Goal: Feedback & Contribution: Submit feedback/report problem

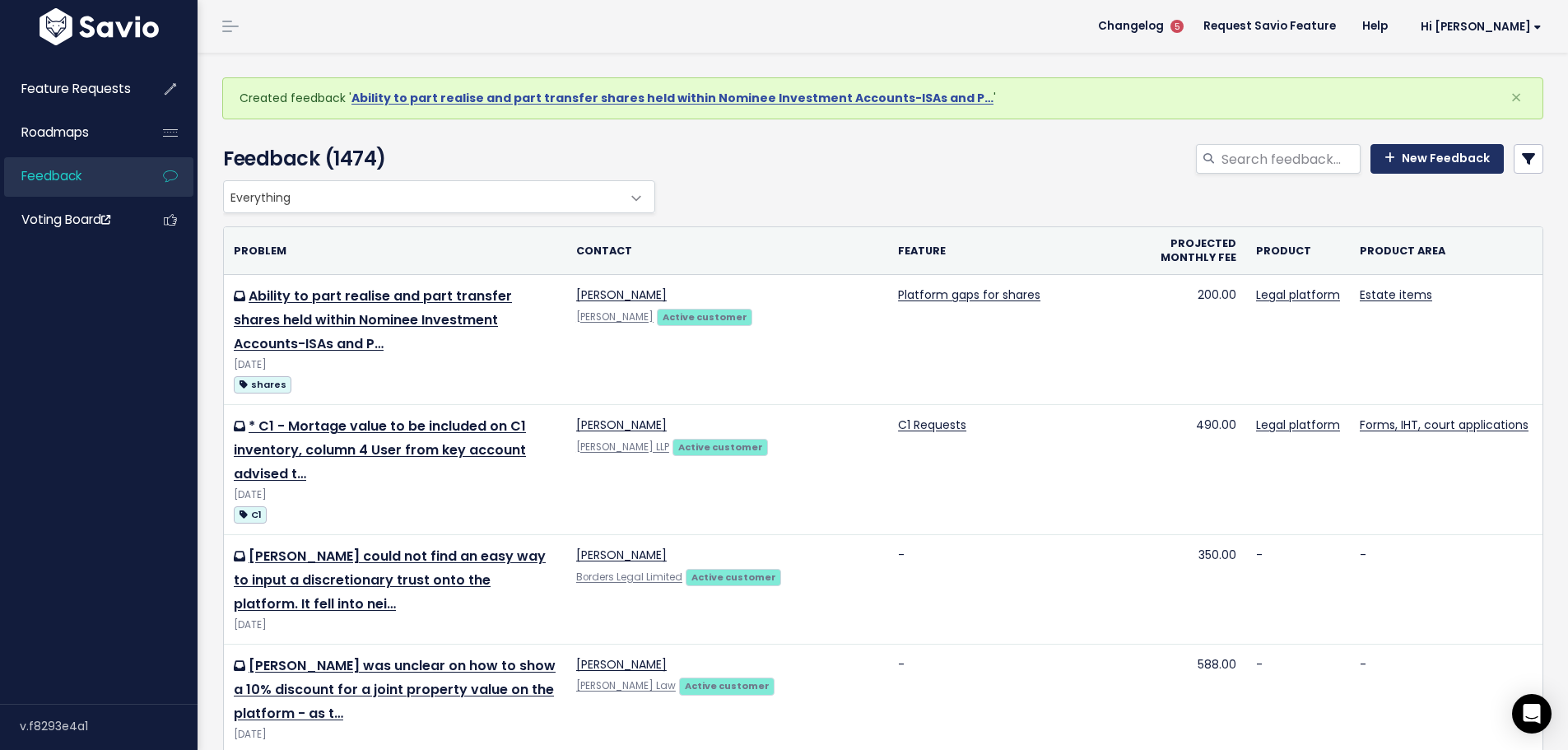
click at [1410, 159] on link "New Feedback" at bounding box center [1437, 158] width 133 height 30
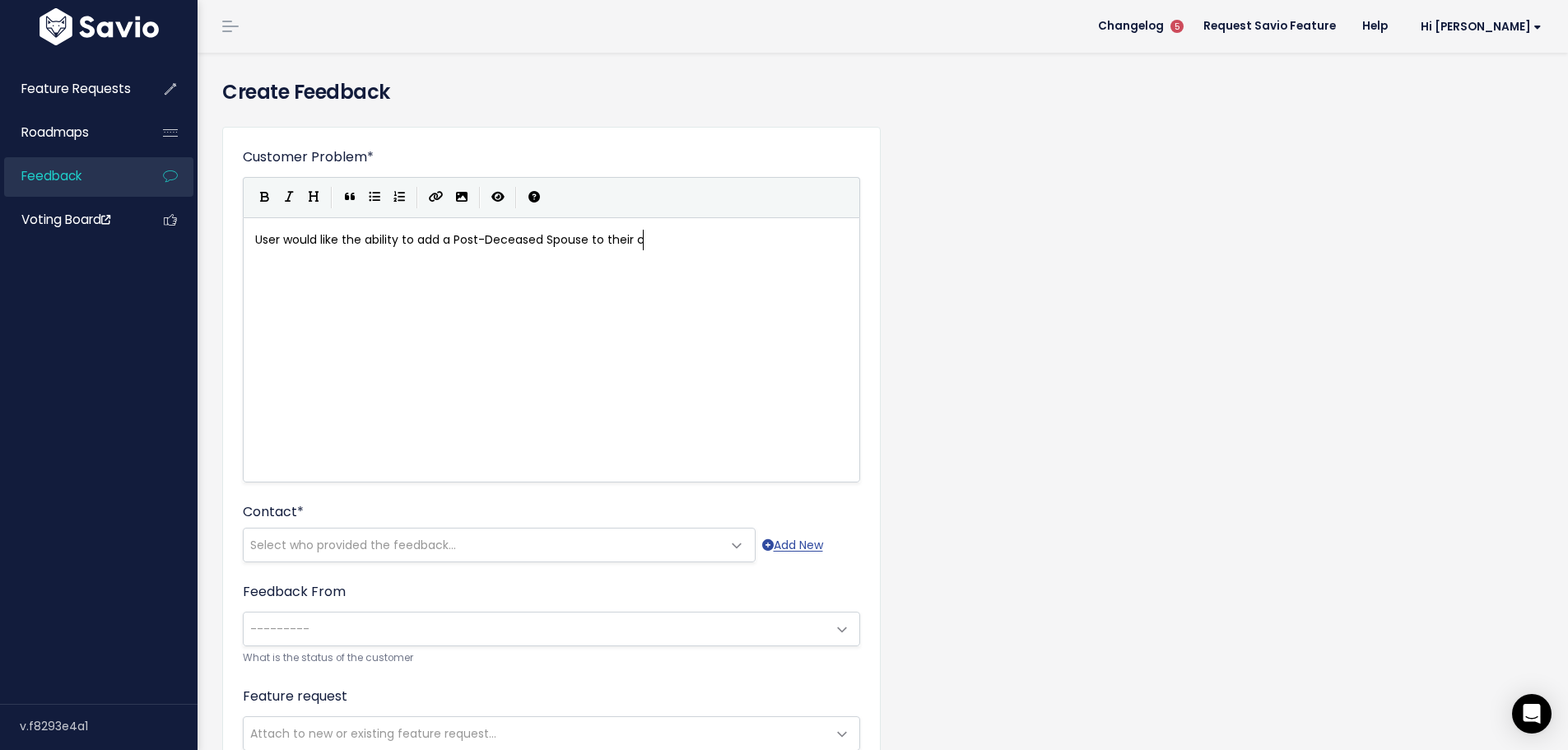
scroll to position [5, 386]
type textarea "User would like the ability to add a Post-Deceased Spouse to their case"
type textarea "Scen"
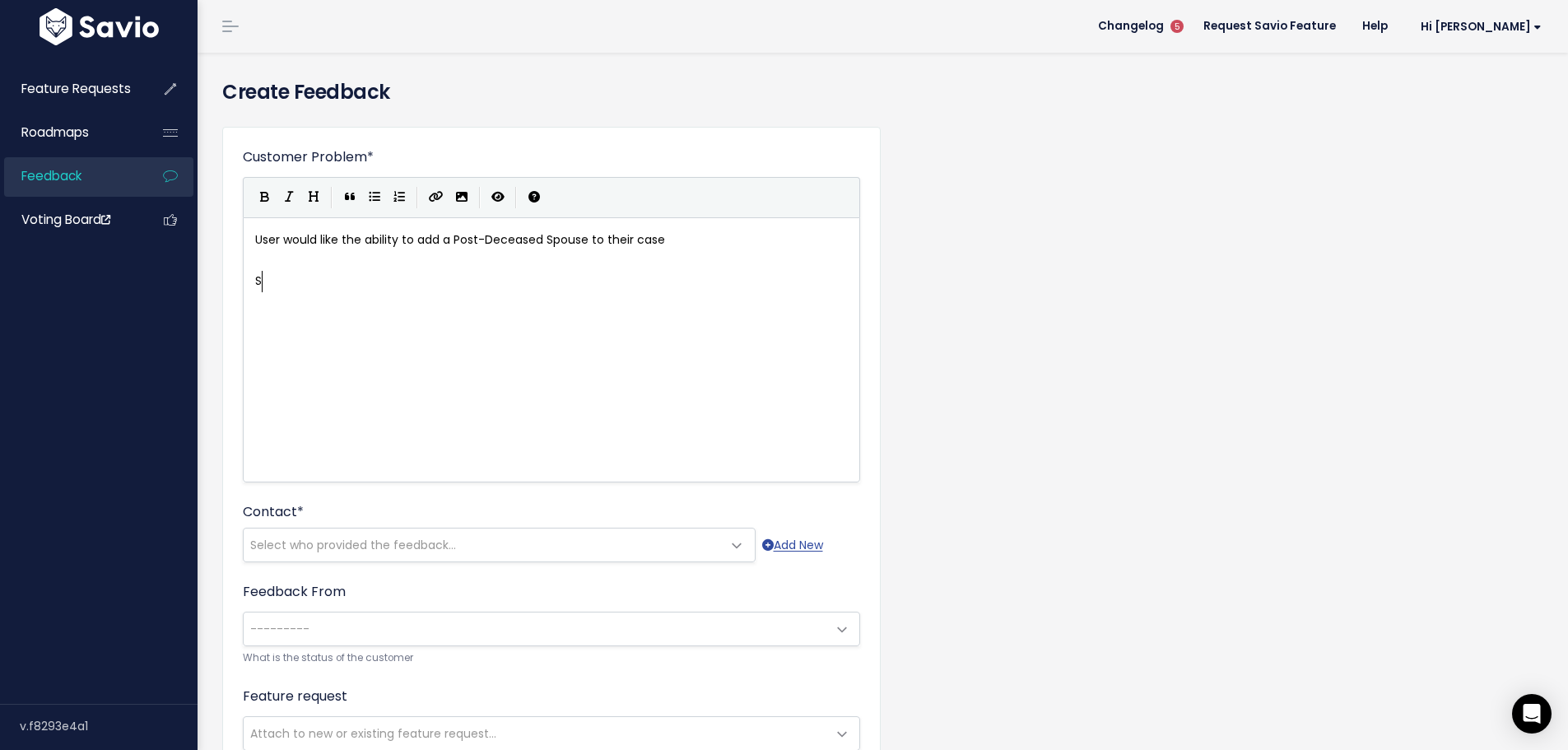
type textarea "Sc"
type textarea "Customer Scenario - ""
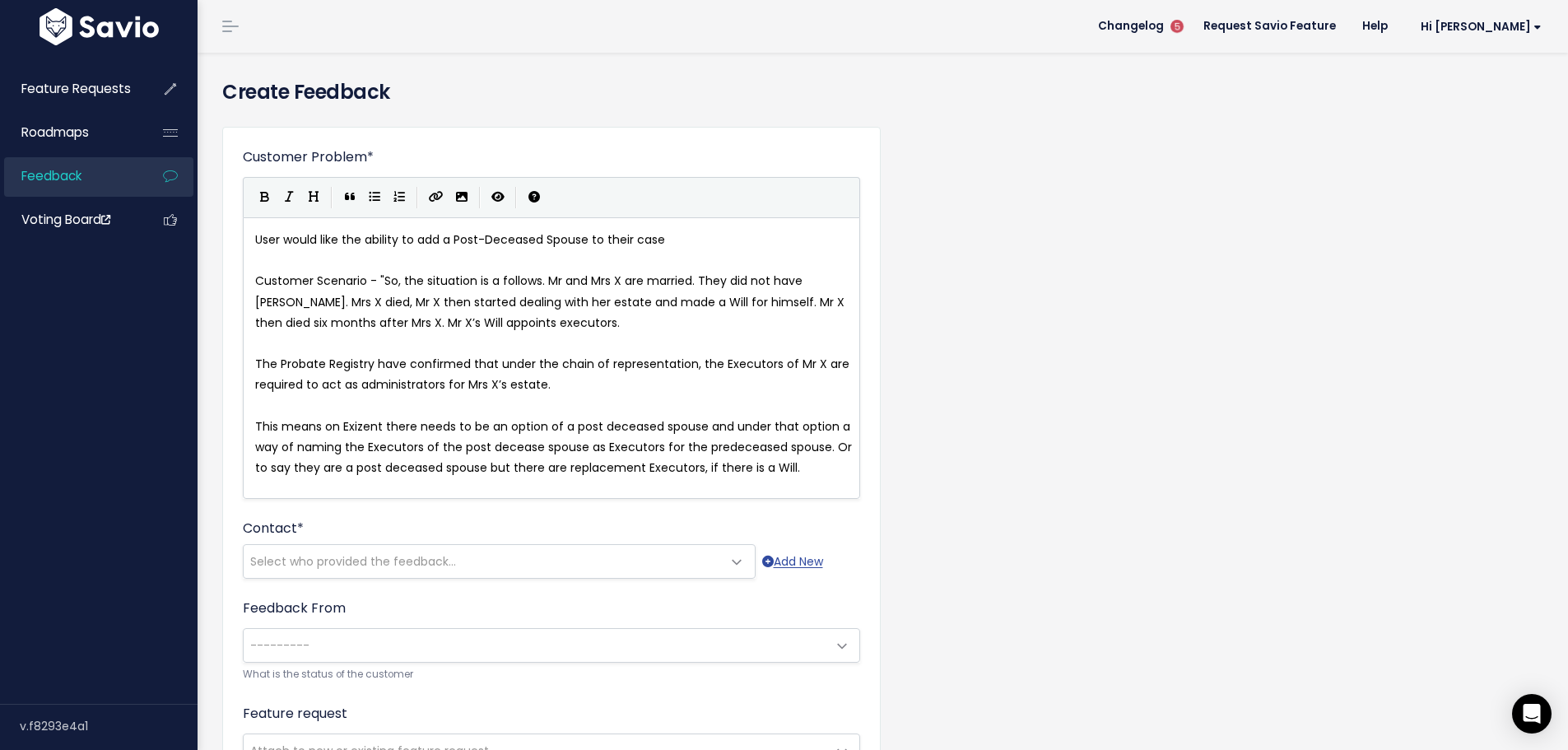
click at [377, 276] on span "Customer Scenario - "So, the situation is a follows. Mr and Mrs X are married. …" at bounding box center [551, 301] width 593 height 58
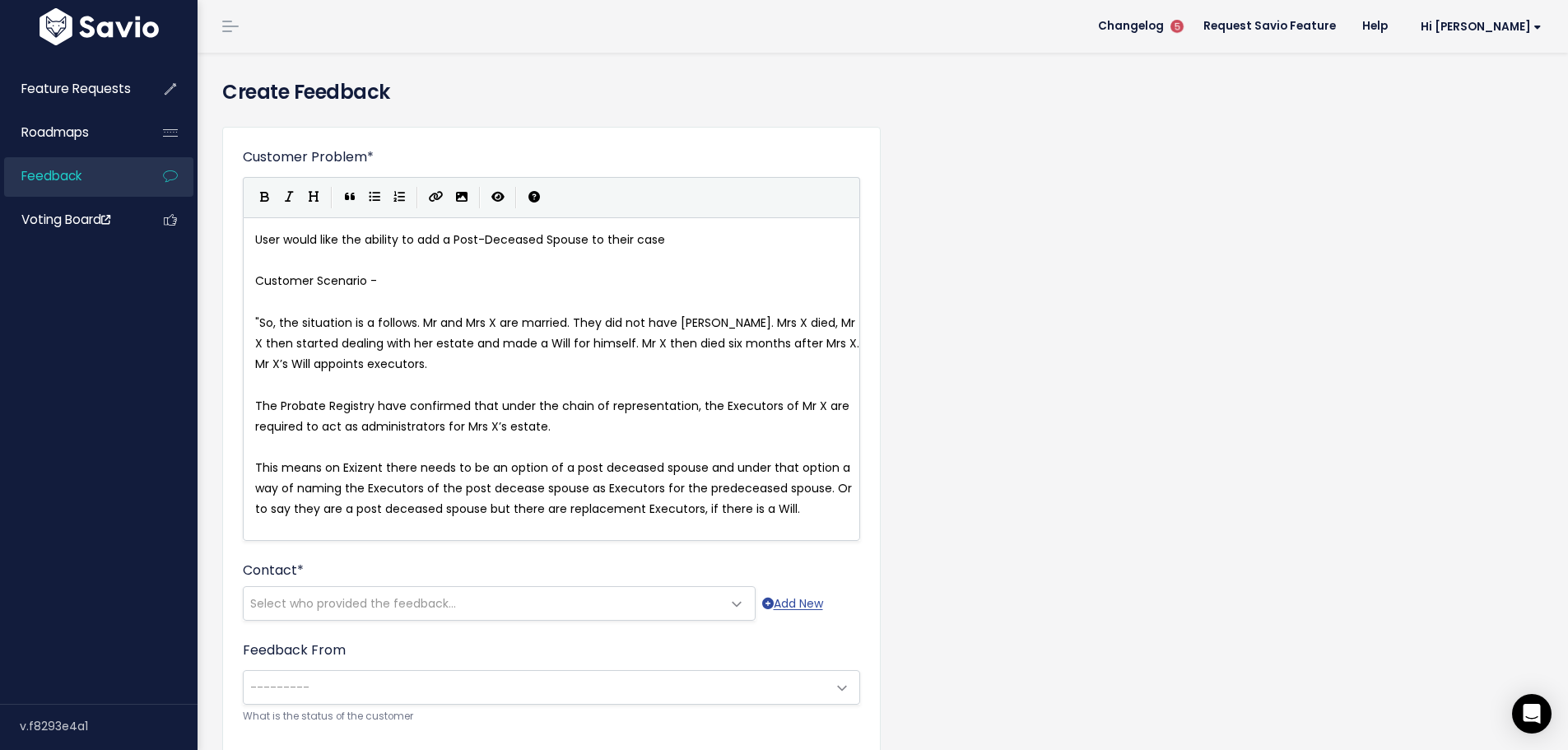
click at [798, 509] on pre "This means on Exizent there needs to be an option of a post deceased spouse and…" at bounding box center [557, 488] width 612 height 62
type textarea """
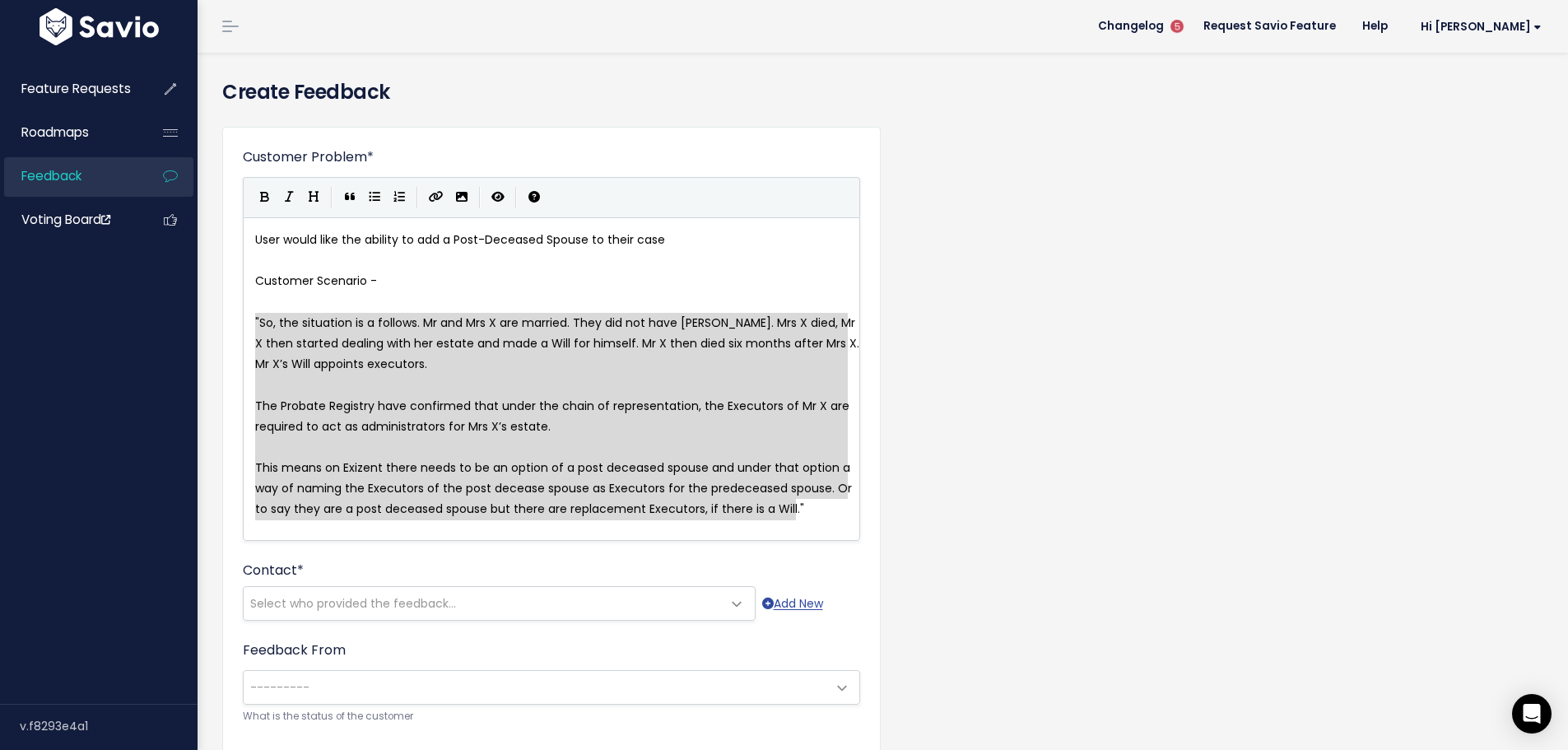
drag, startPoint x: 784, startPoint y: 504, endPoint x: 249, endPoint y: 328, distance: 563.2
type textarea ""So, the situation is a follows. Mr and Mrs X are married. They did not have [P…"
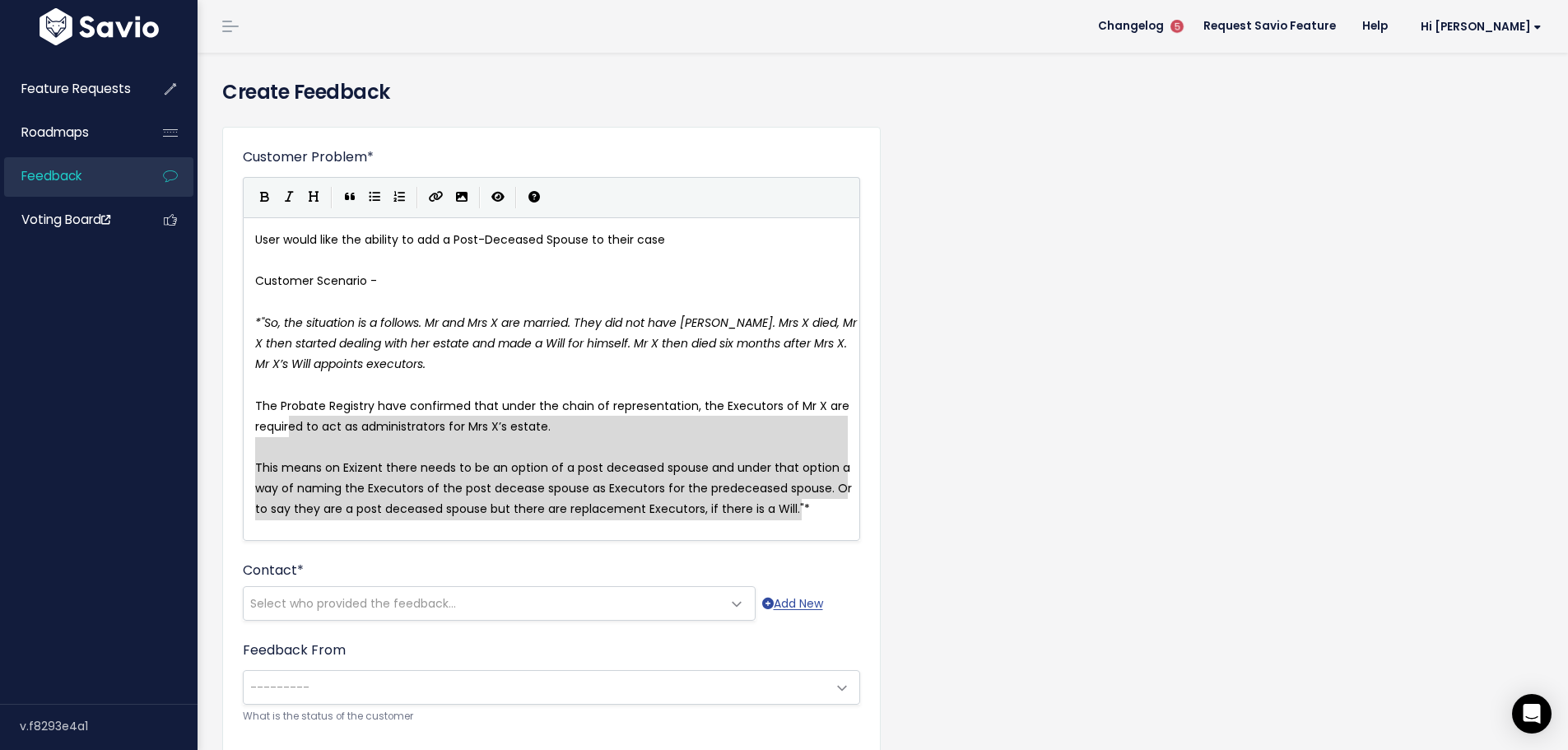
type textarea "The Probate Registry have confirmed that under the chain of representation, the…"
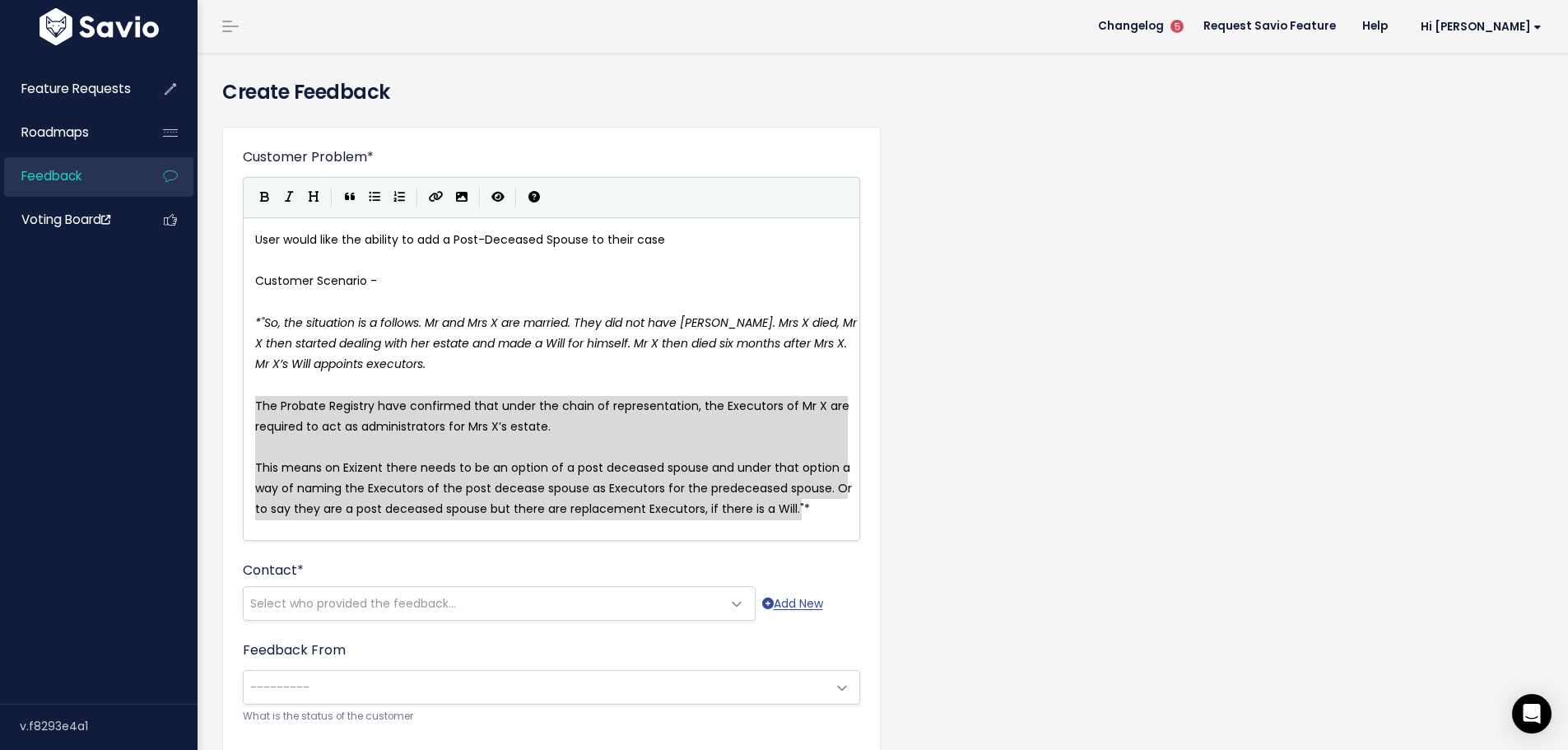
drag, startPoint x: 797, startPoint y: 509, endPoint x: 239, endPoint y: 409, distance: 566.9
click at [295, 196] on button "Italic" at bounding box center [288, 197] width 24 height 24
click at [387, 387] on pre "​" at bounding box center [557, 384] width 612 height 21
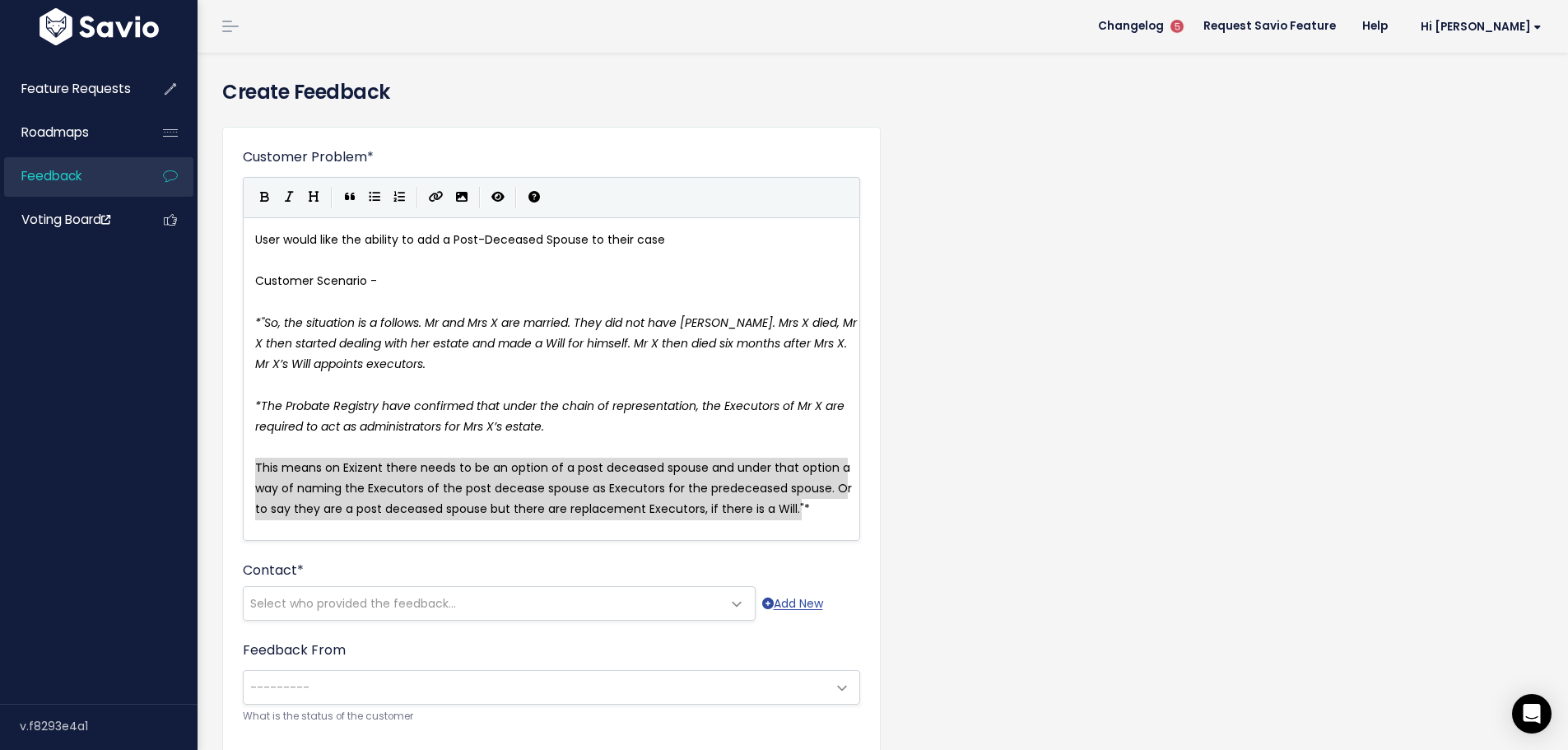
drag, startPoint x: 804, startPoint y: 511, endPoint x: 238, endPoint y: 468, distance: 567.6
click at [293, 196] on icon "Italic" at bounding box center [289, 196] width 9 height 12
type textarea "This means on Exizent there needs to be an option of a post deceased spouse and…"
click at [473, 421] on span "The Probate Registry have confirmed that under the chain of representation, the…" at bounding box center [551, 415] width 593 height 37
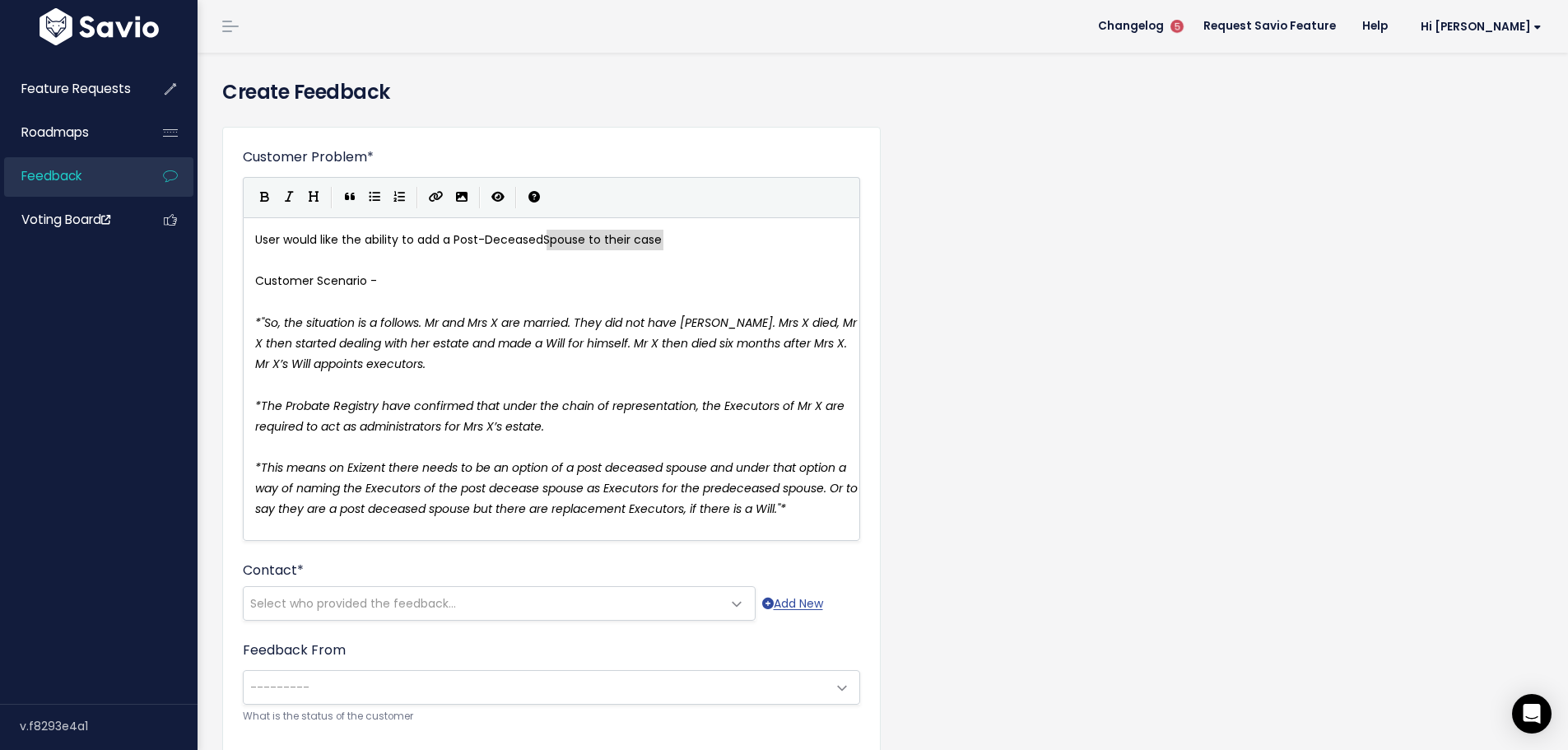
type textarea "User would like the ability to add a Post-Deceased Spouse to their case"
drag, startPoint x: 670, startPoint y: 237, endPoint x: 208, endPoint y: 245, distance: 462.1
click at [358, 339] on span ""So, the situation is a follows. Mr and Mrs X are married. They did not have [P…" at bounding box center [557, 343] width 605 height 58
click at [829, 510] on pre "* This means on Exizent there needs to be an option of a post deceased spouse a…" at bounding box center [557, 488] width 612 height 62
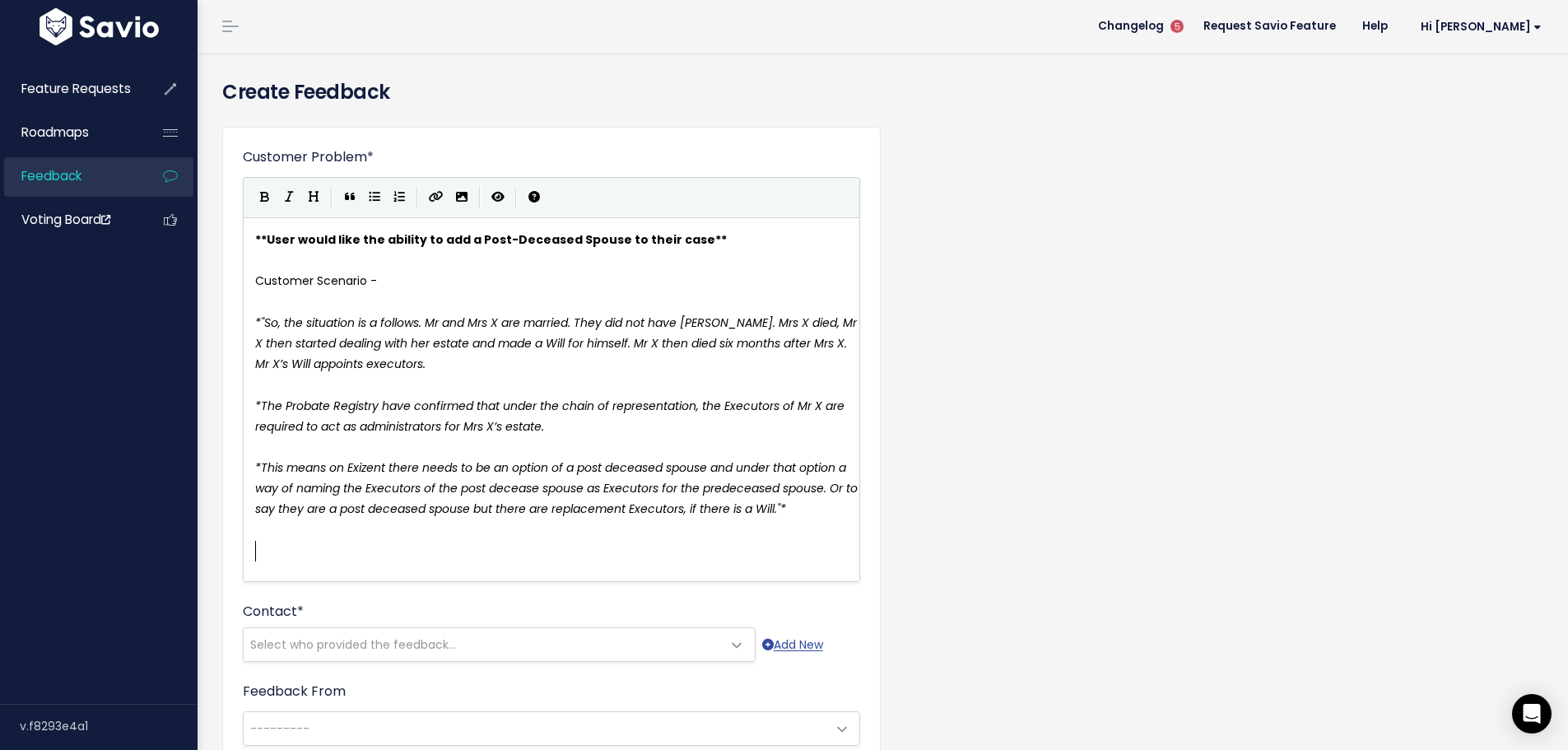
type textarea "D"
type textarea "Gave the option to them to comlete"
type textarea "plete probate on"
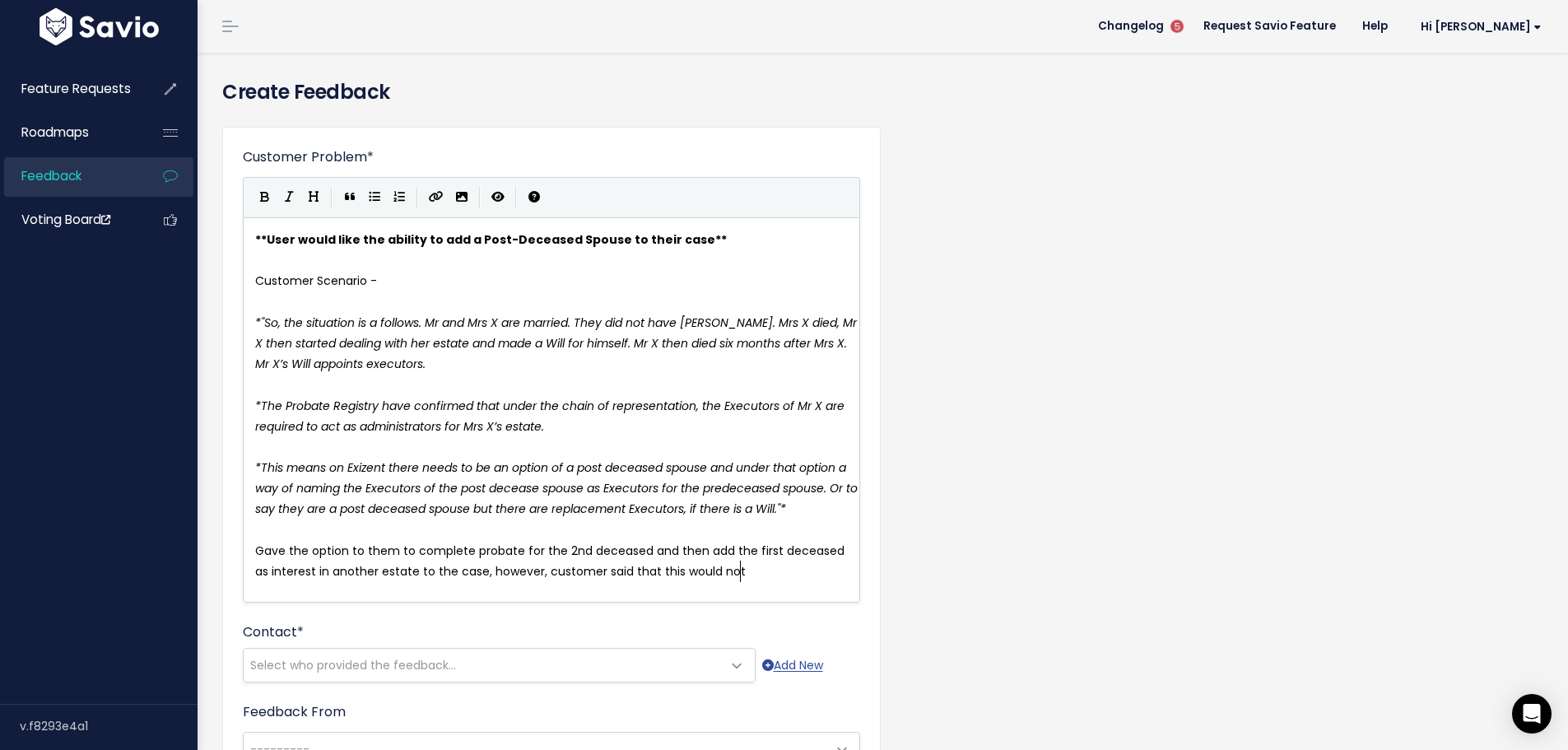
scroll to position [23, 0]
type textarea "for the 2nd deceased and then add the first deceased as interest in another est…"
type textarea "he couldn't as ap"
type textarea "probate se"
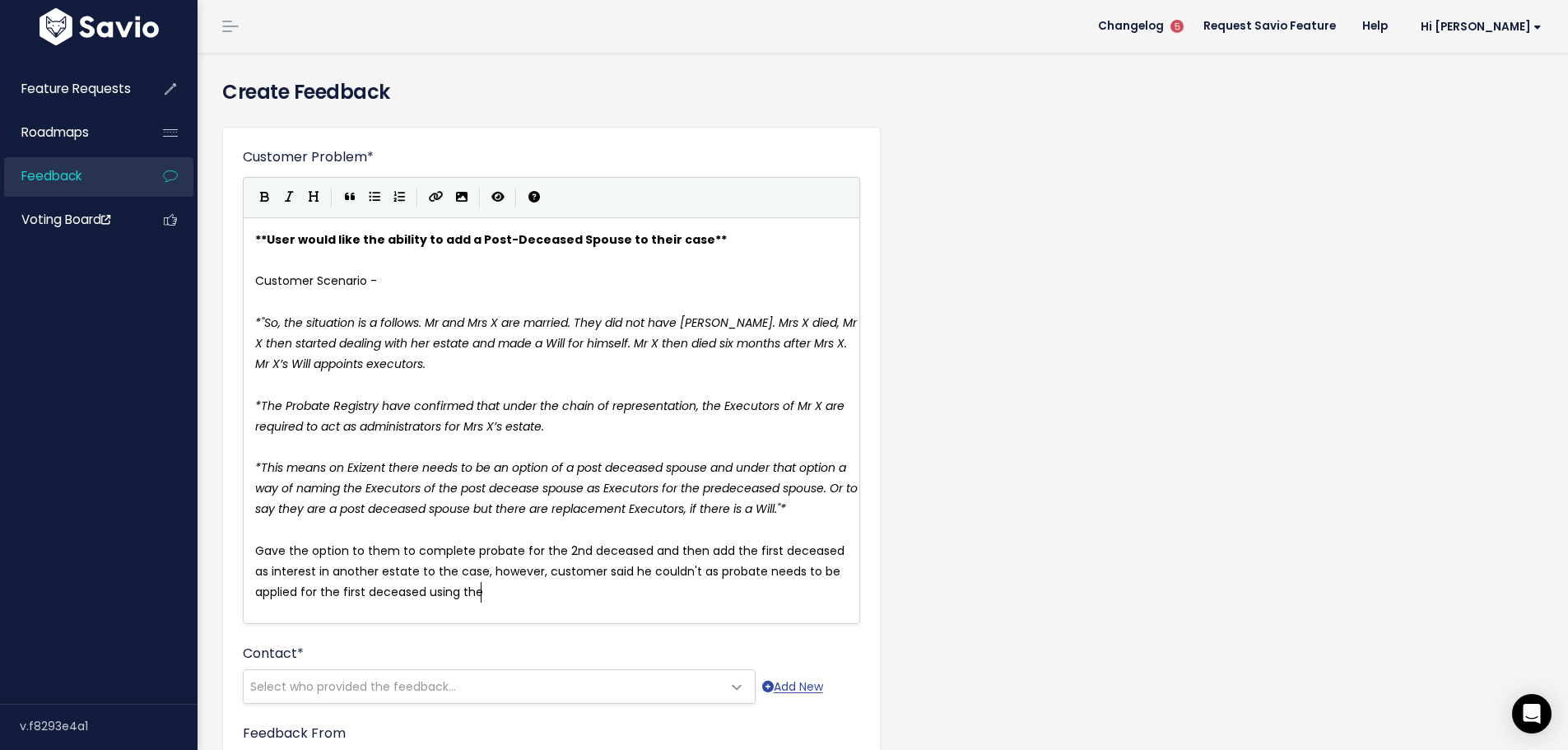
scroll to position [5, 299]
type textarea "needs to be applied for the first deceased using the execjut"
type textarea "appointed executors for the 1st deceased"
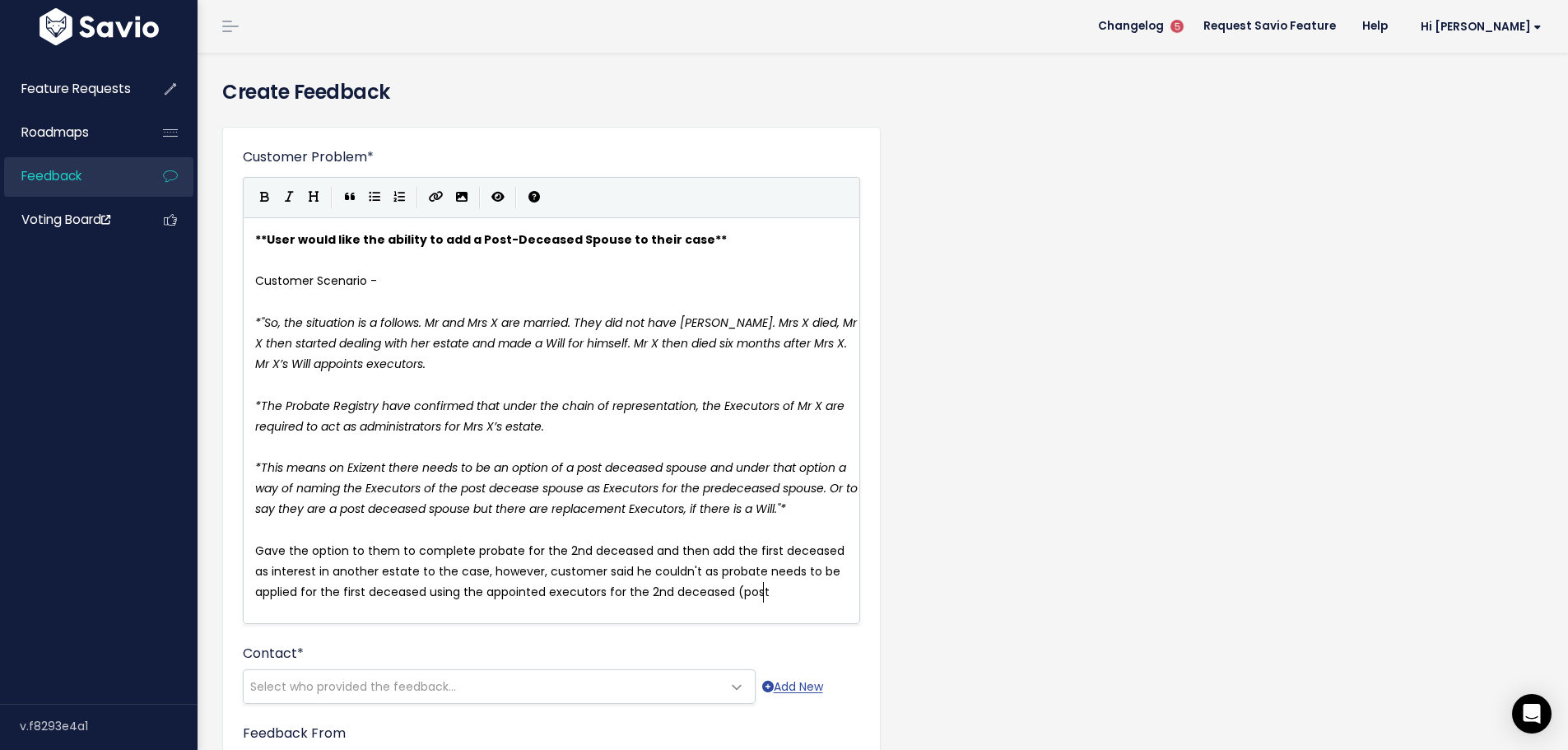
type textarea "2nd deceased (post"
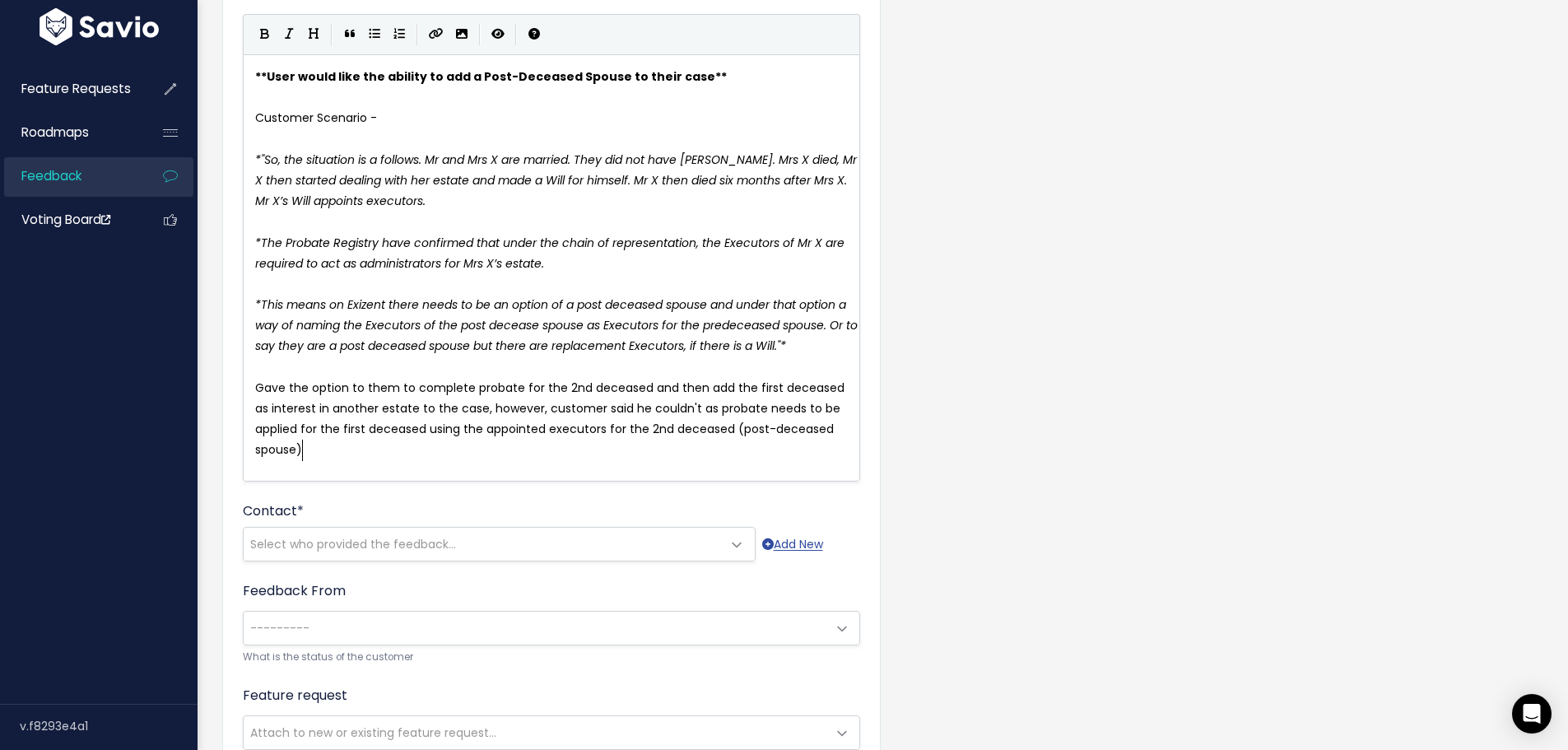
scroll to position [165, 0]
type textarea "-deceased spouse)"
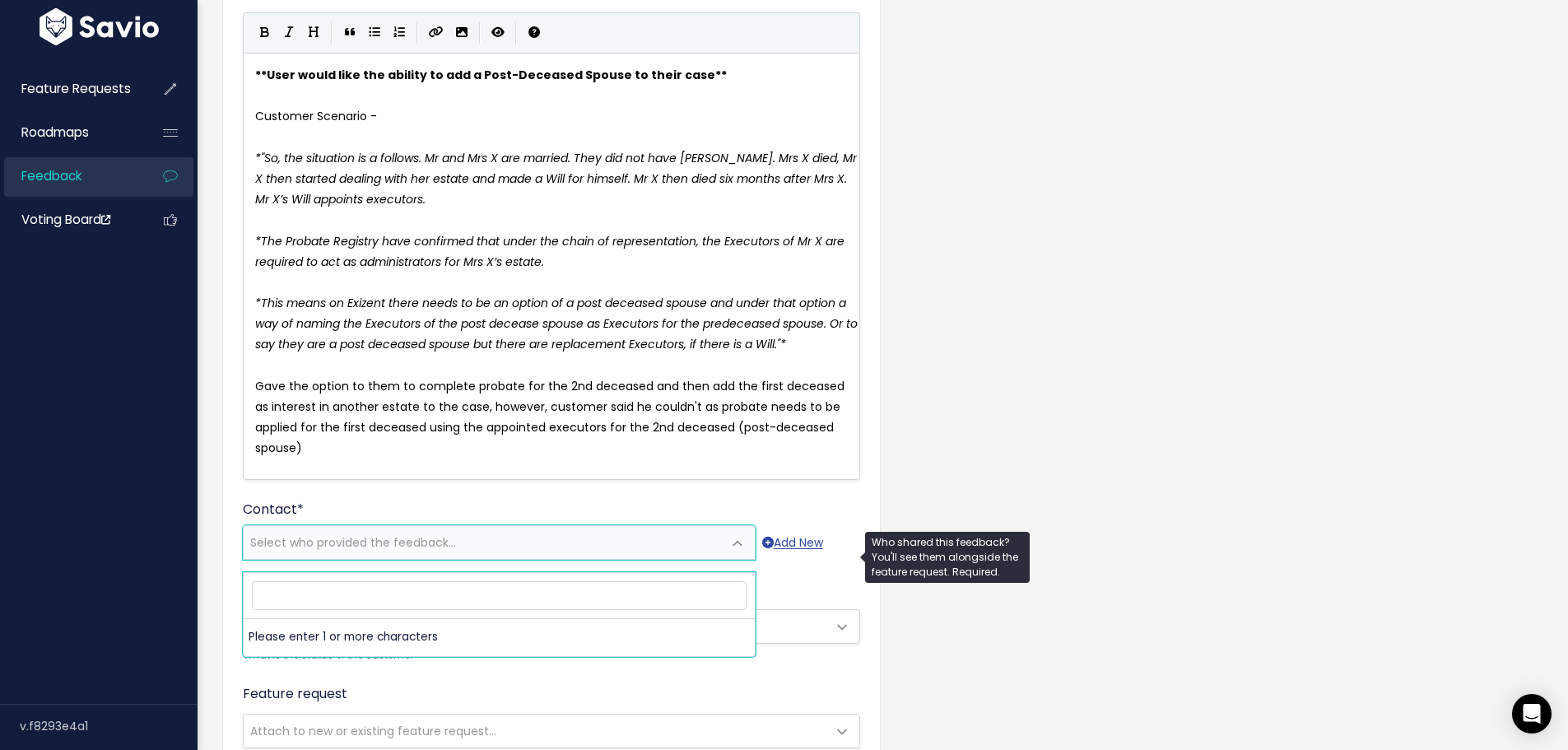
click at [502, 553] on span "Select who provided the feedback..." at bounding box center [483, 542] width 478 height 33
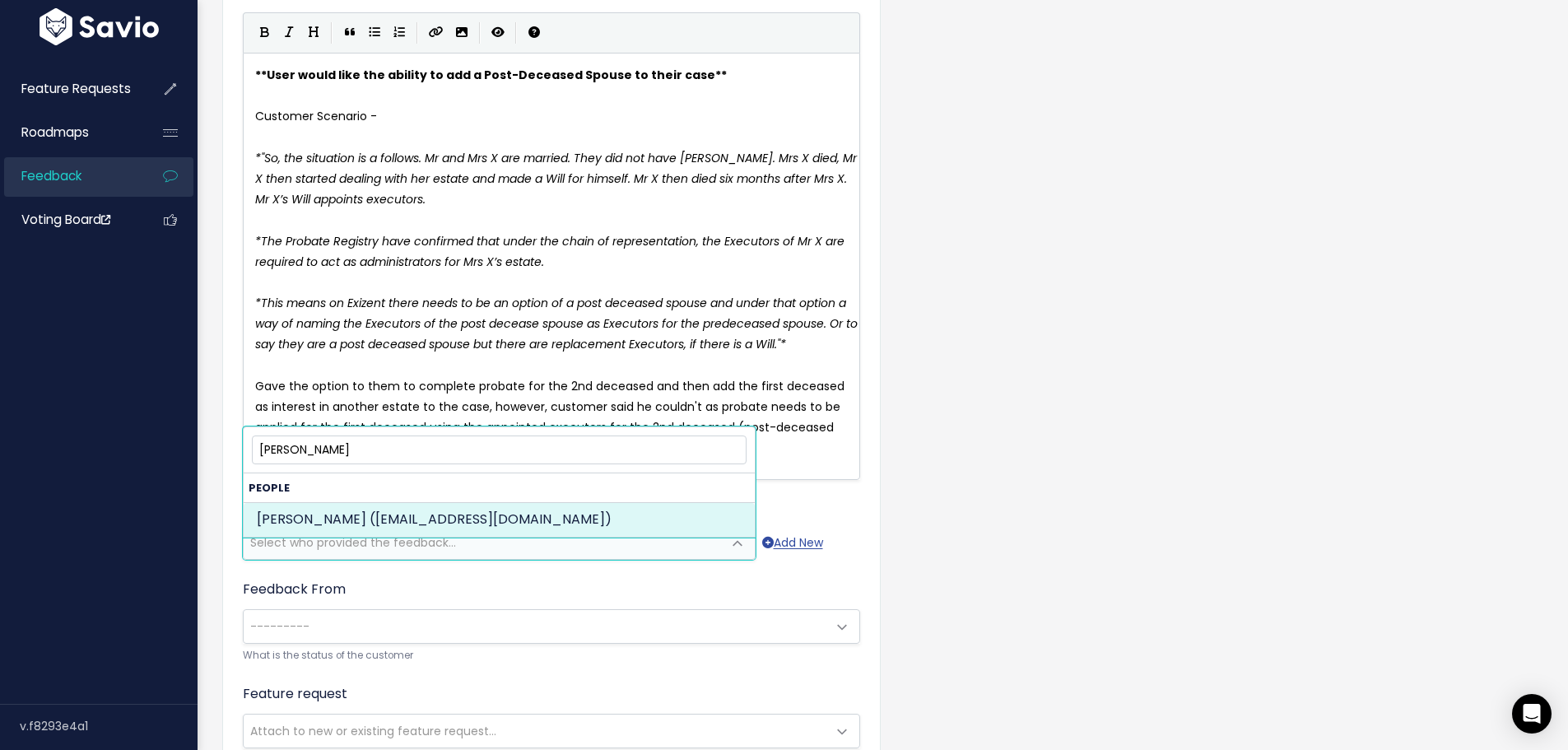
type input "[PERSON_NAME]"
select select "ACTIVE"
select select "24076167"
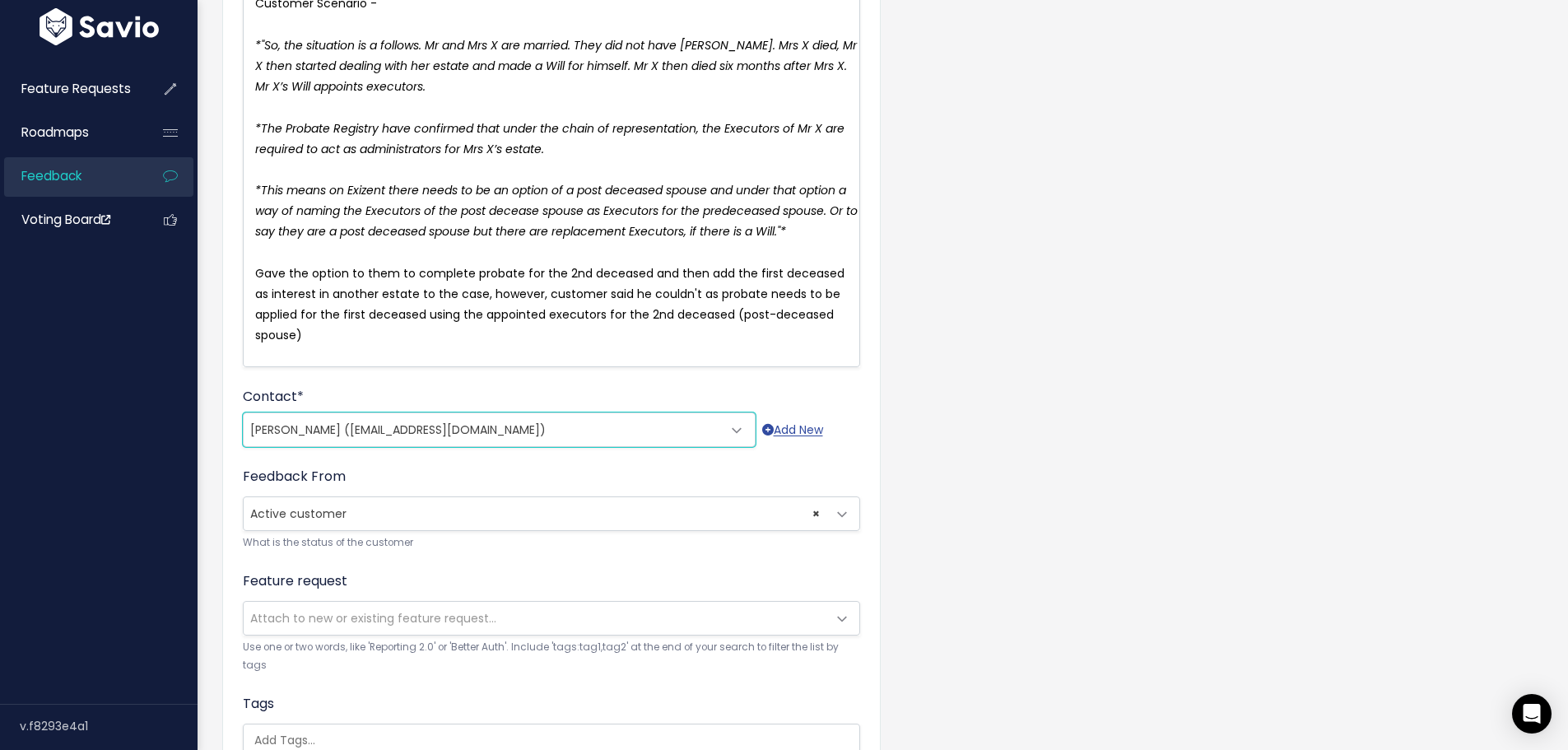
scroll to position [330, 0]
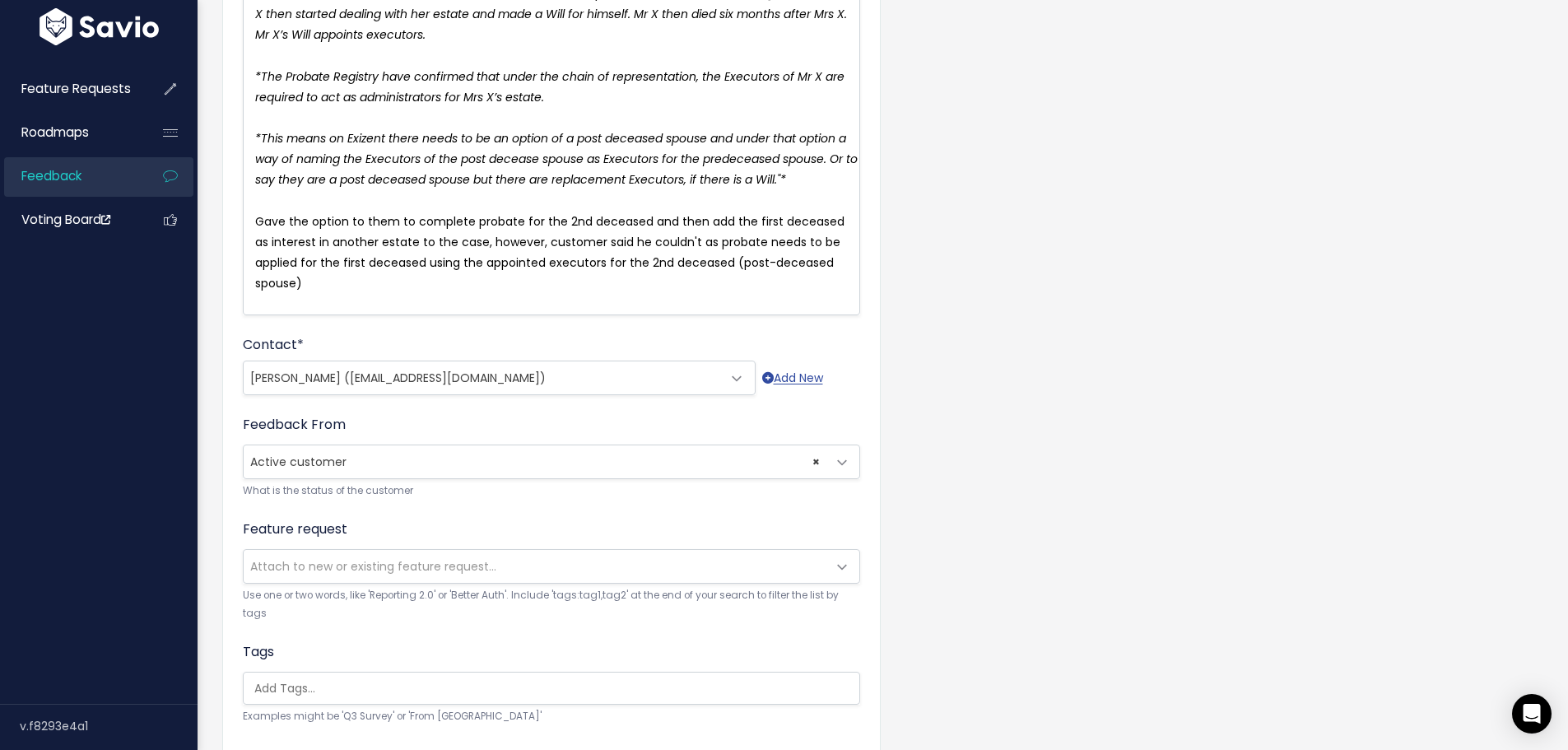
click at [373, 583] on span "Attach to new or existing feature request..." at bounding box center [535, 565] width 583 height 33
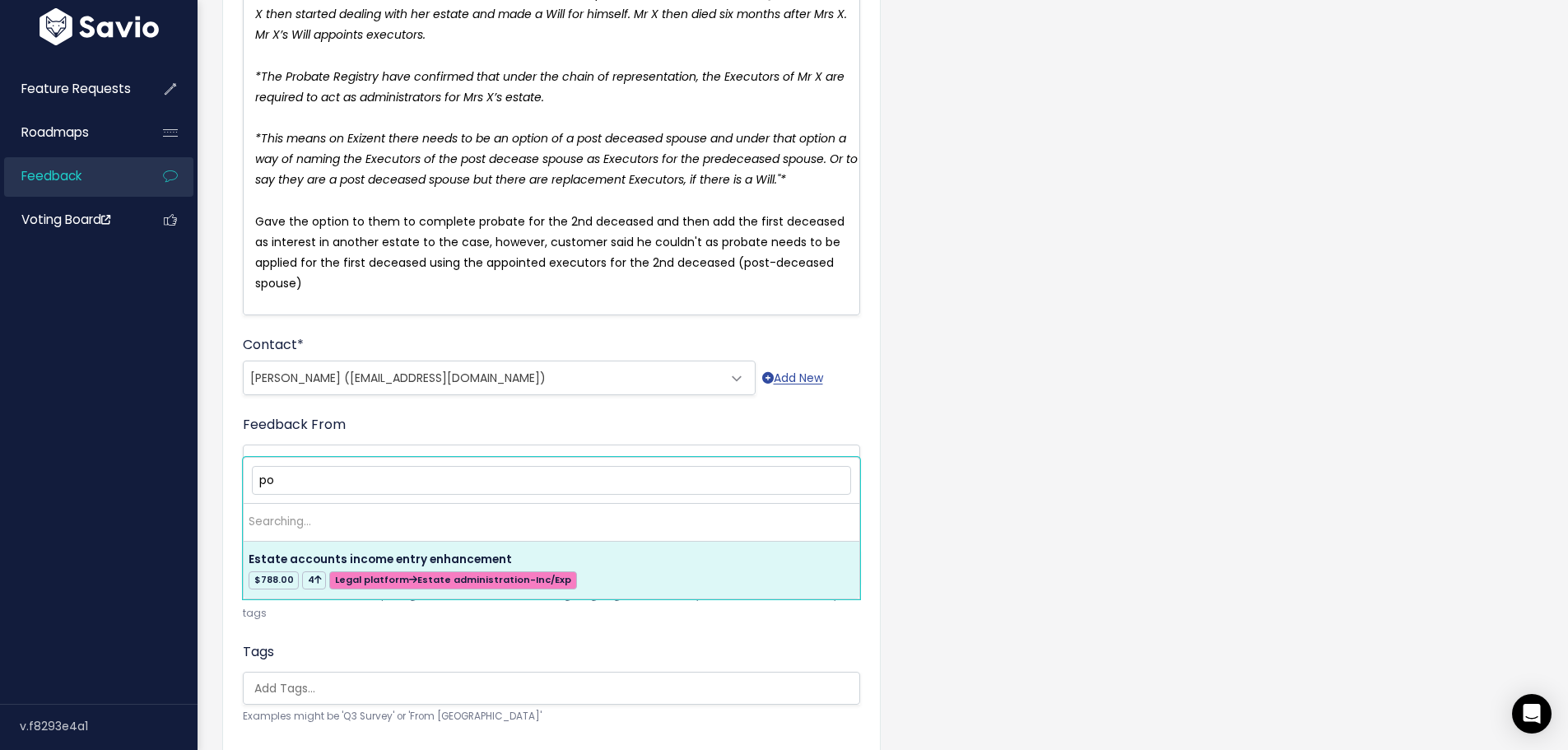
type input "p"
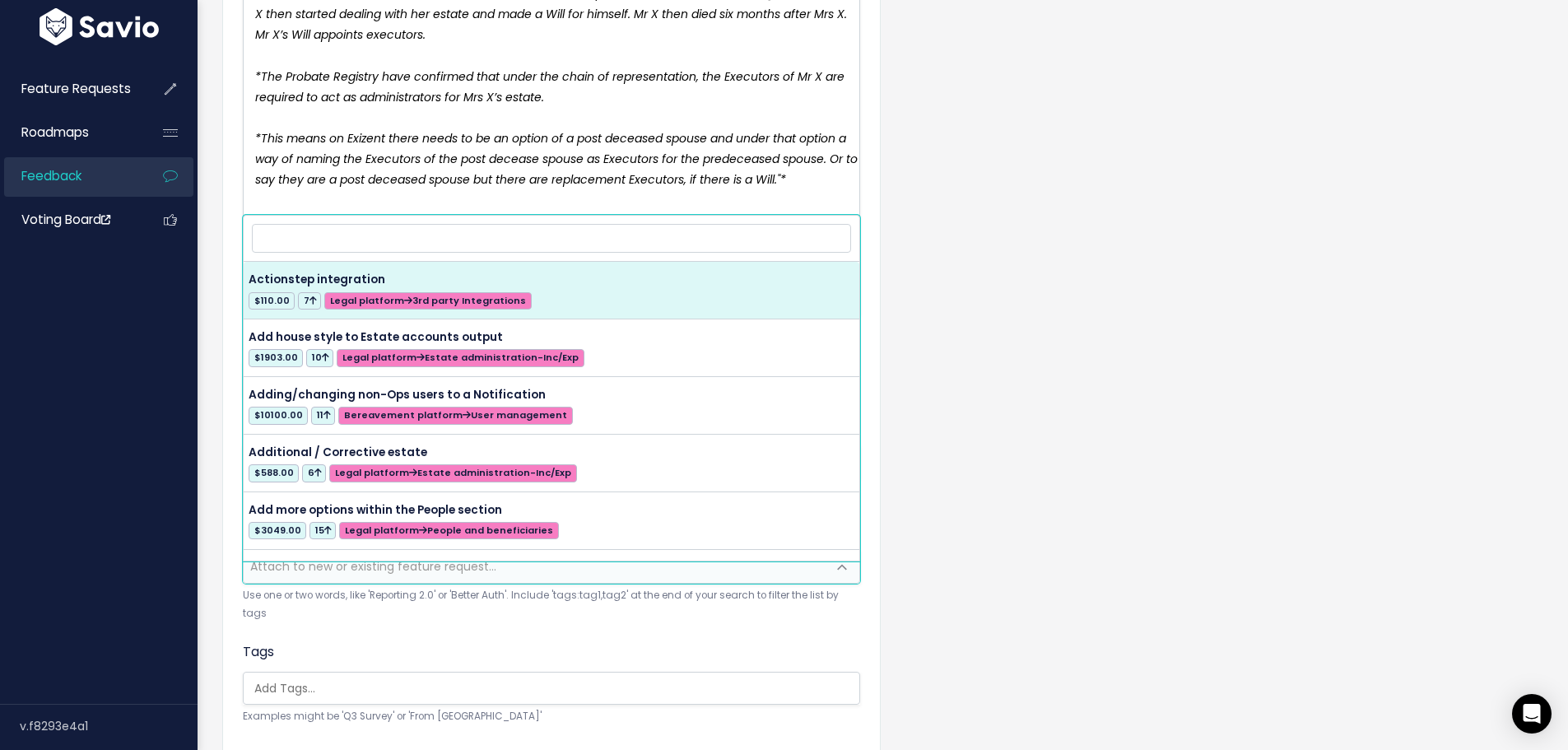
type input "p"
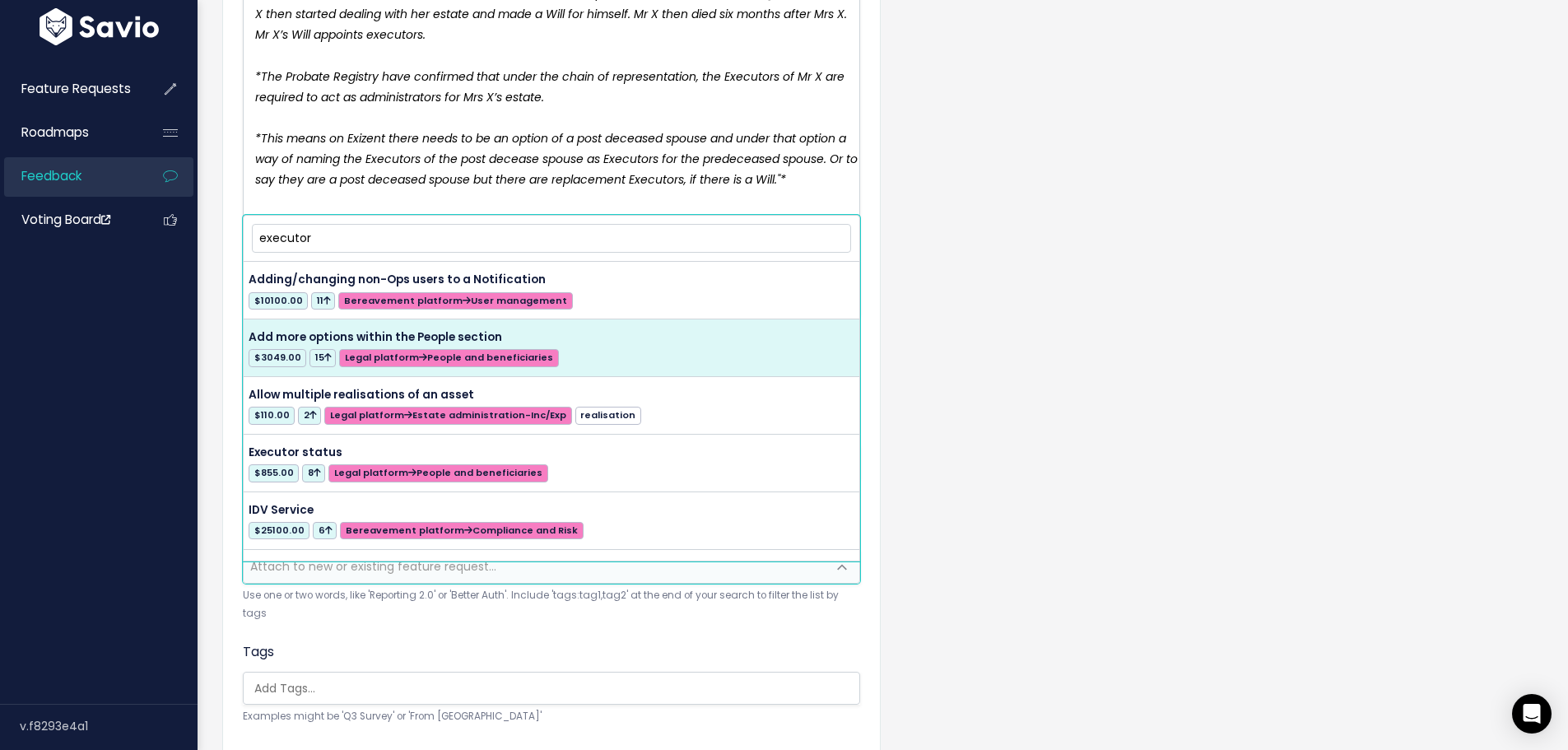
type input "executor"
select select "18955"
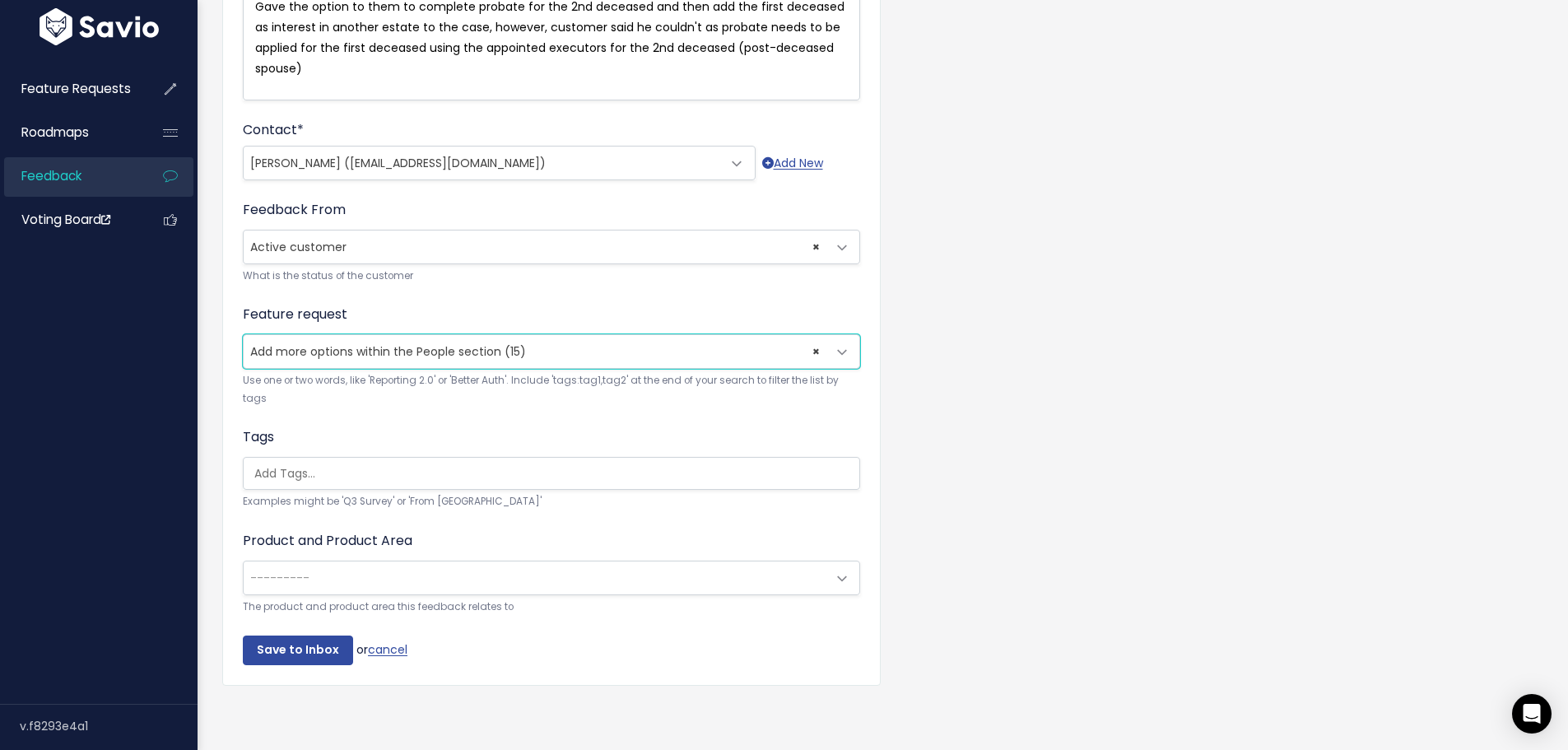
scroll to position [568, 0]
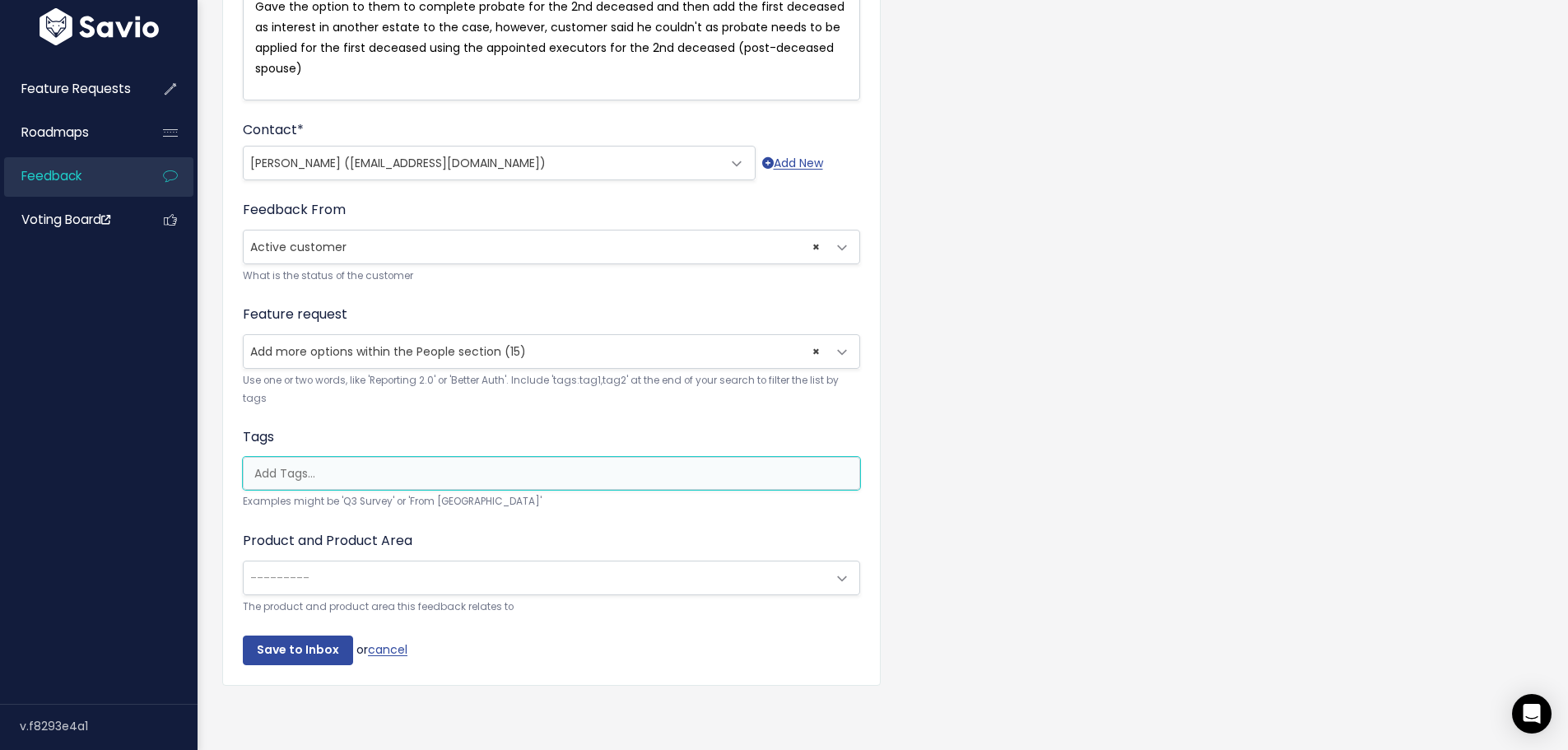
click at [315, 465] on input "search" at bounding box center [556, 473] width 616 height 17
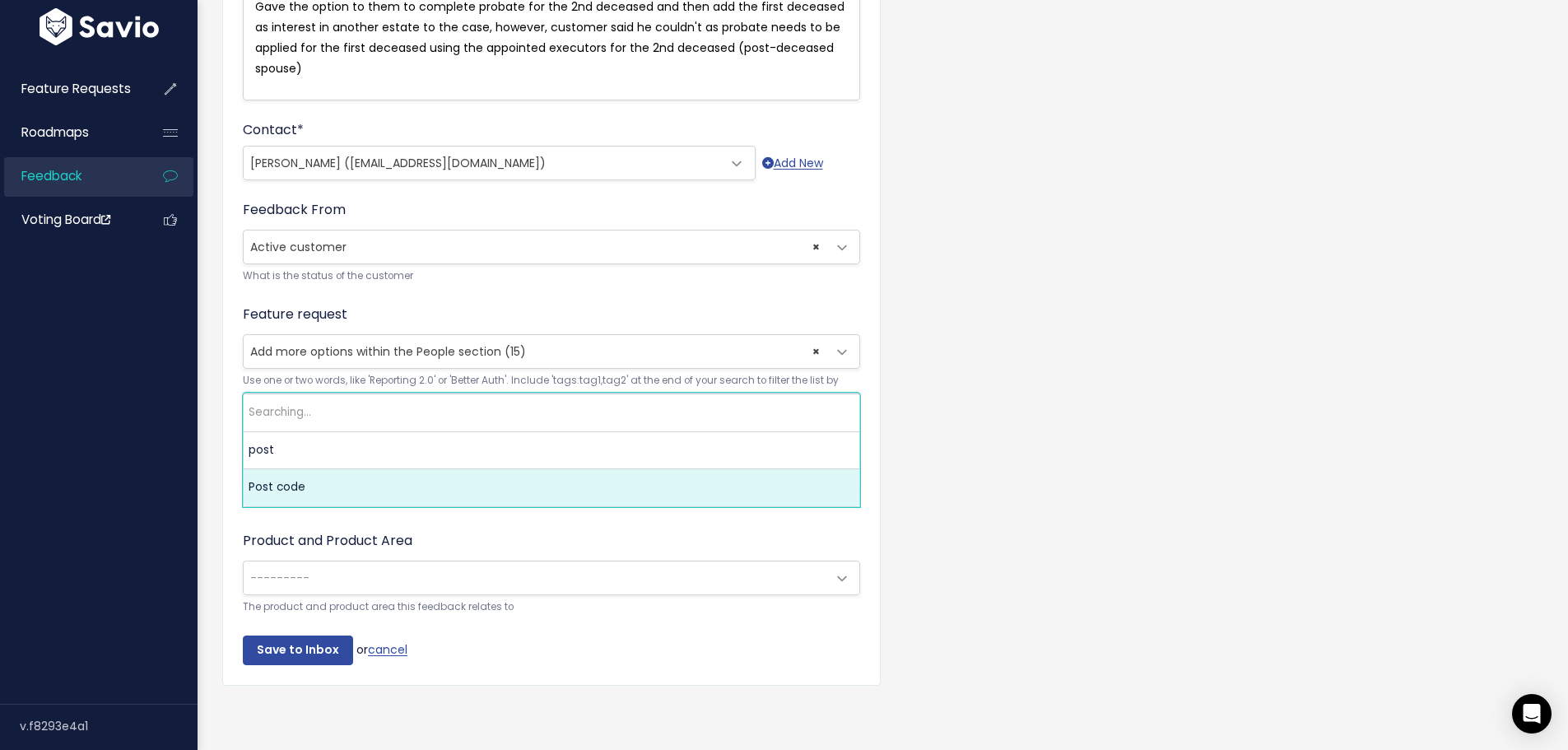
type input "p"
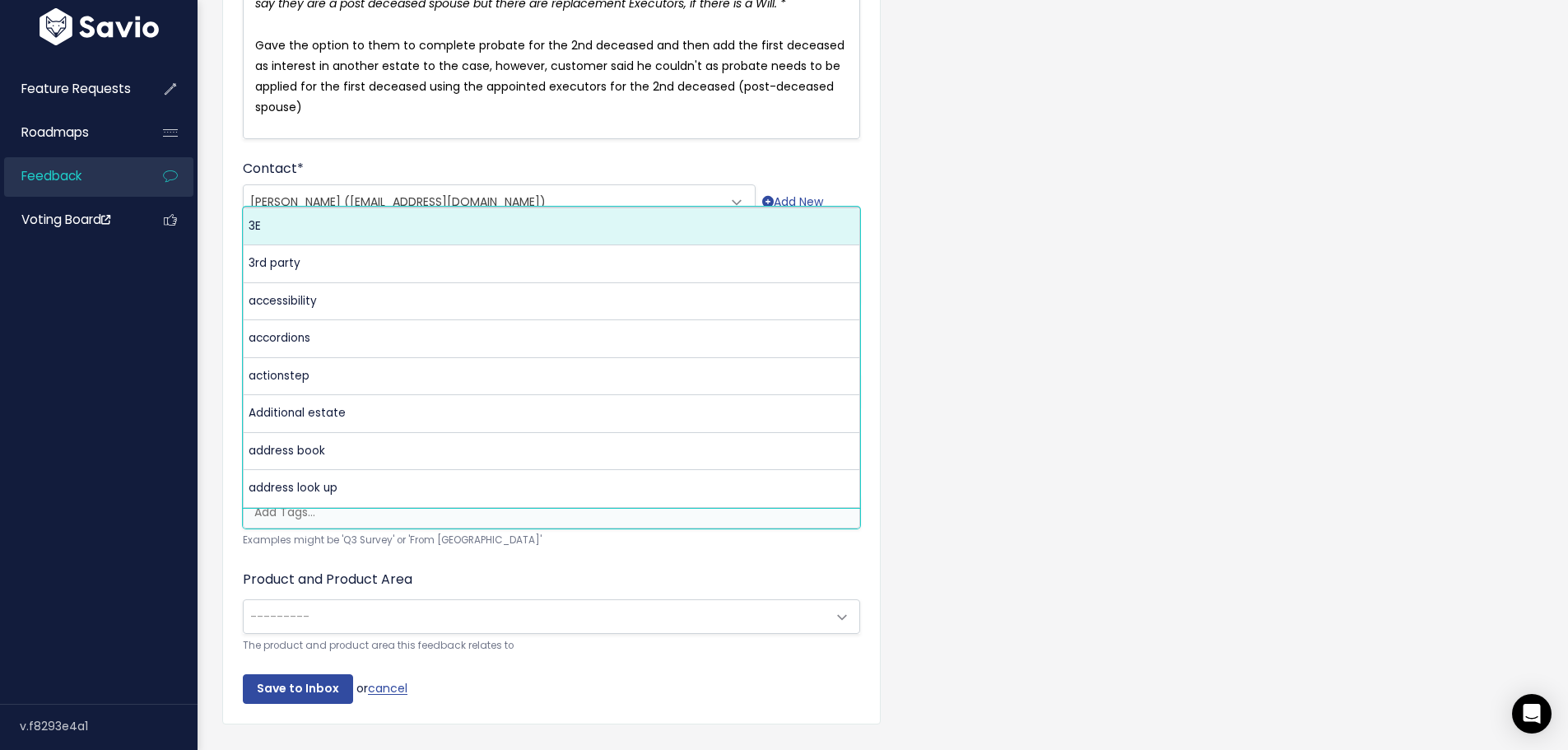
scroll to position [486, 0]
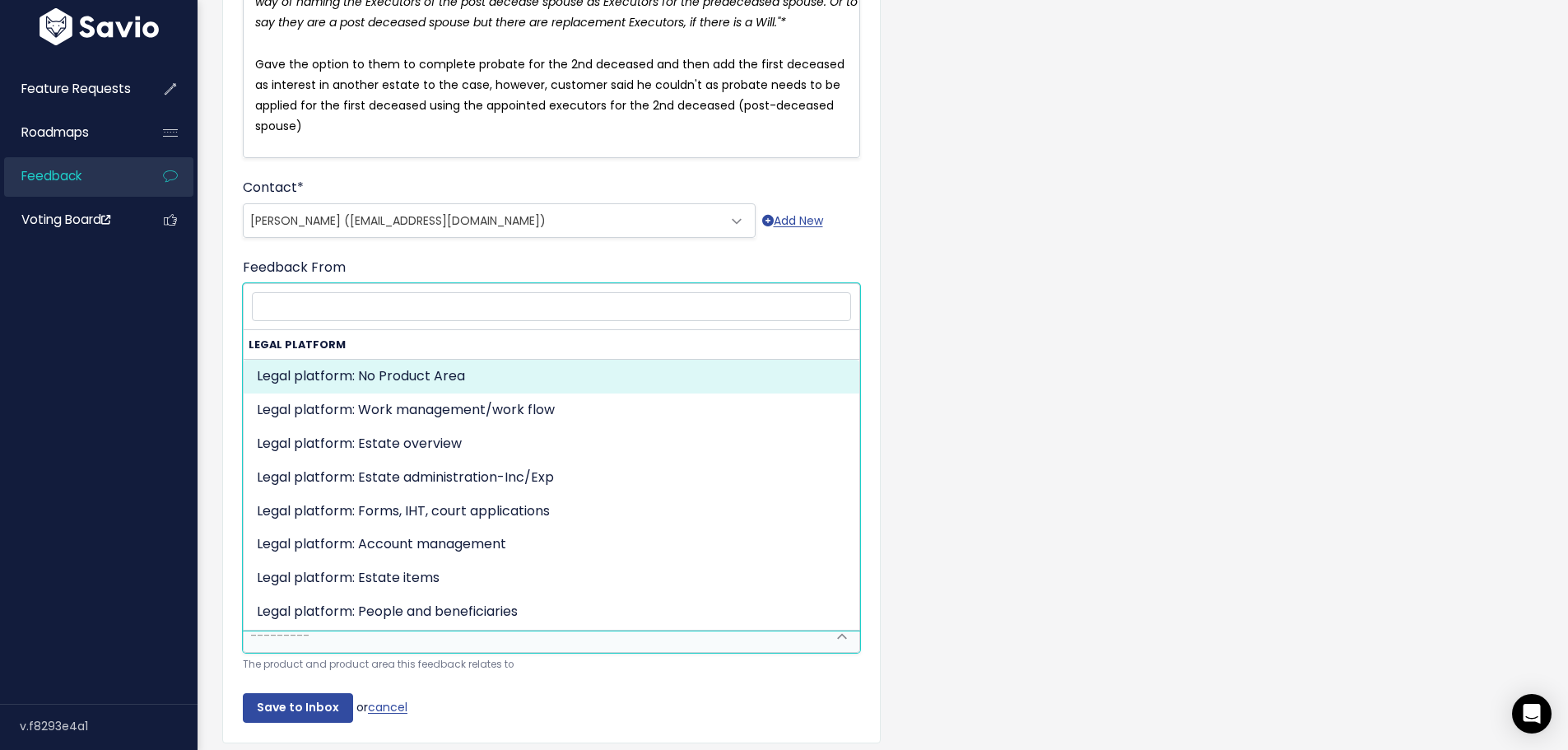
click at [308, 641] on span "---------" at bounding box center [535, 635] width 583 height 33
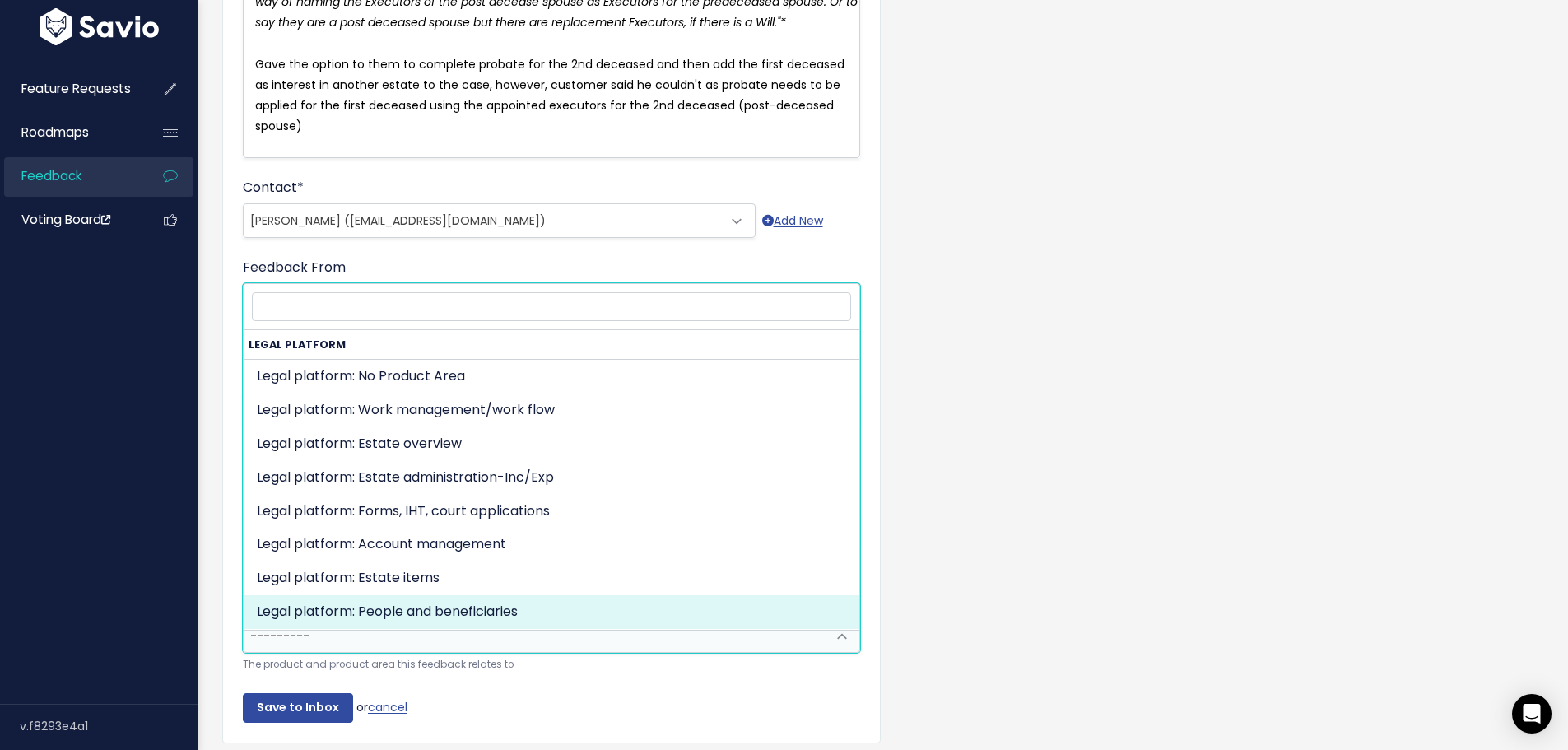
select select "MAIN:PEOPLE_AND_BENEFICIARIES"
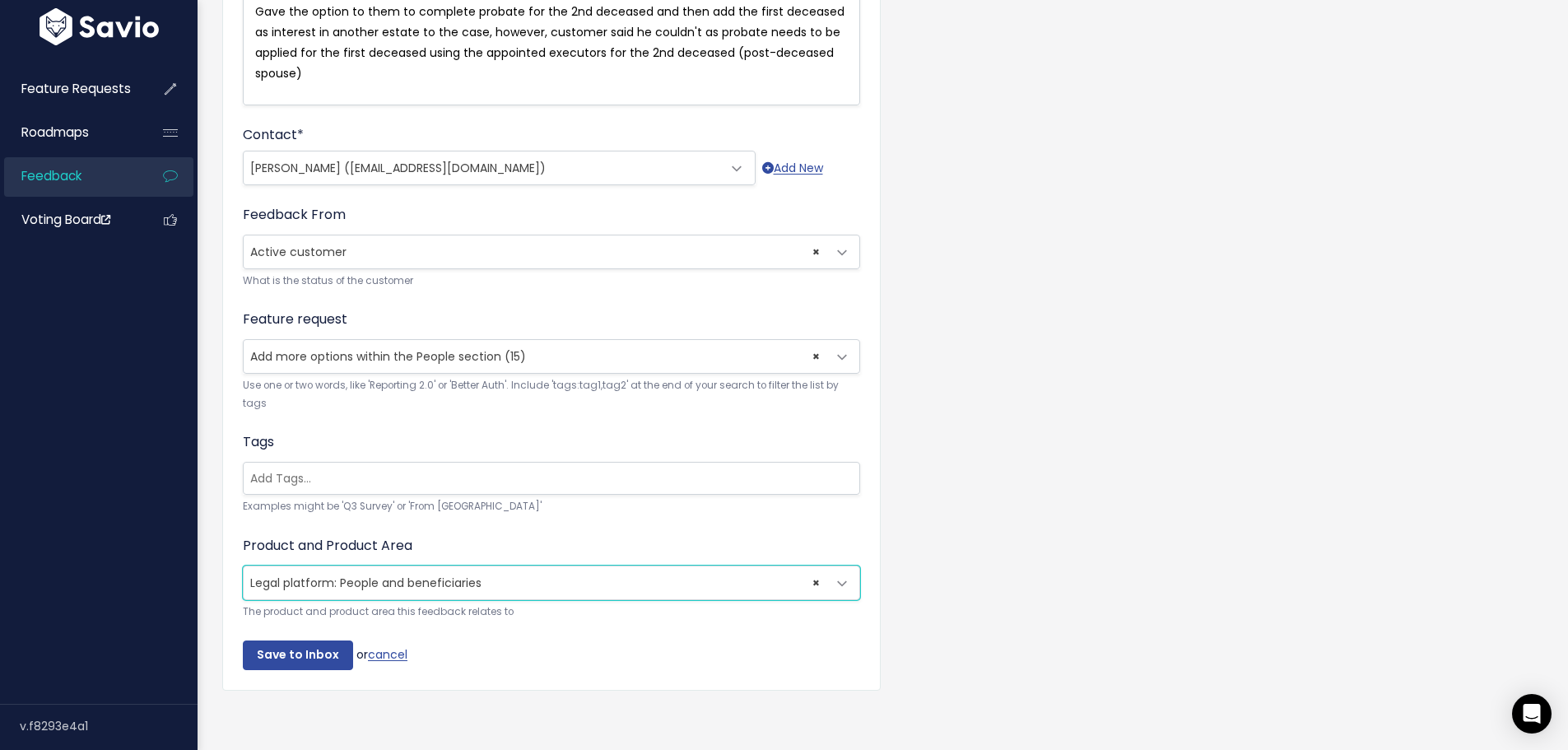
scroll to position [568, 0]
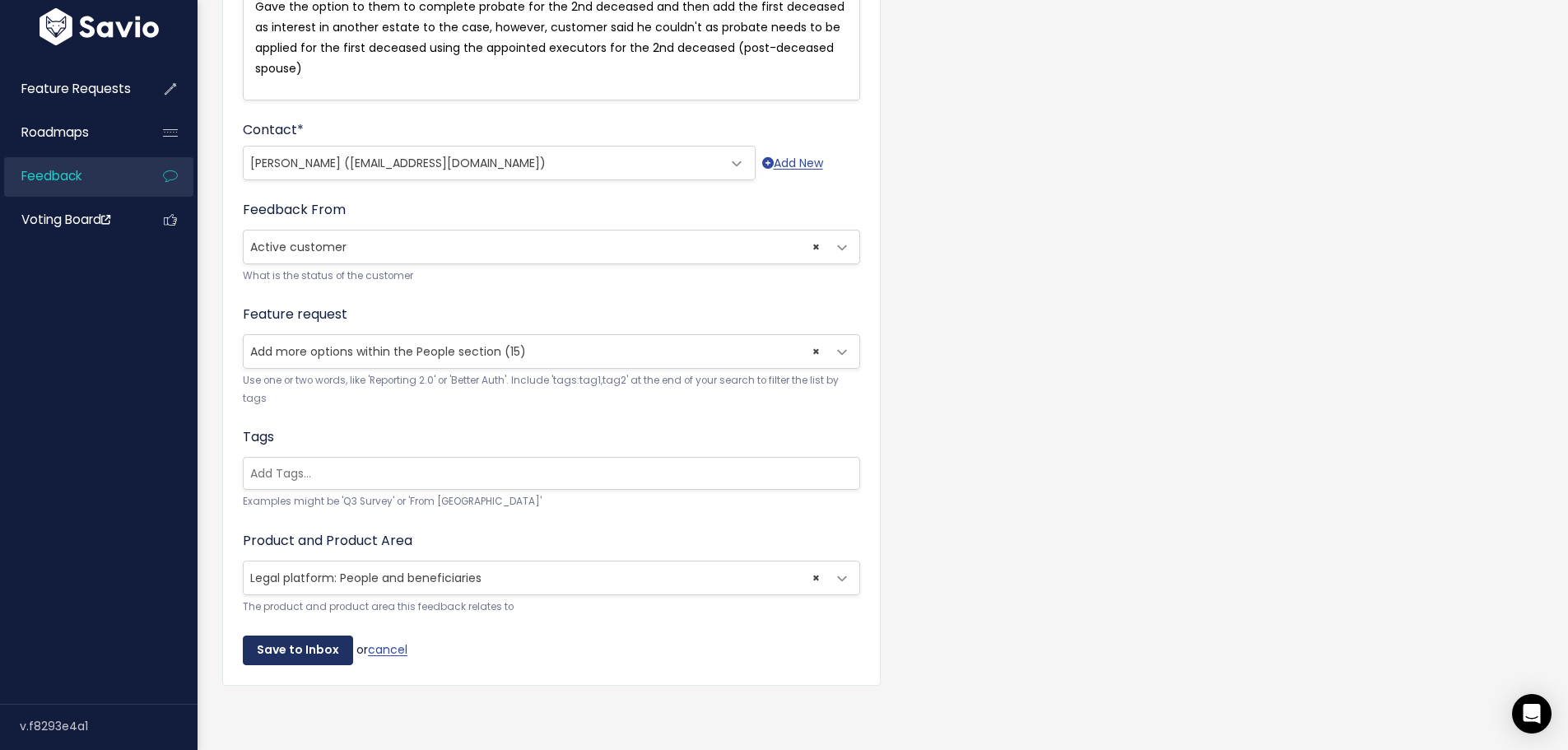
click at [279, 636] on input "Save to Inbox" at bounding box center [298, 650] width 110 height 30
